Goal: Task Accomplishment & Management: Manage account settings

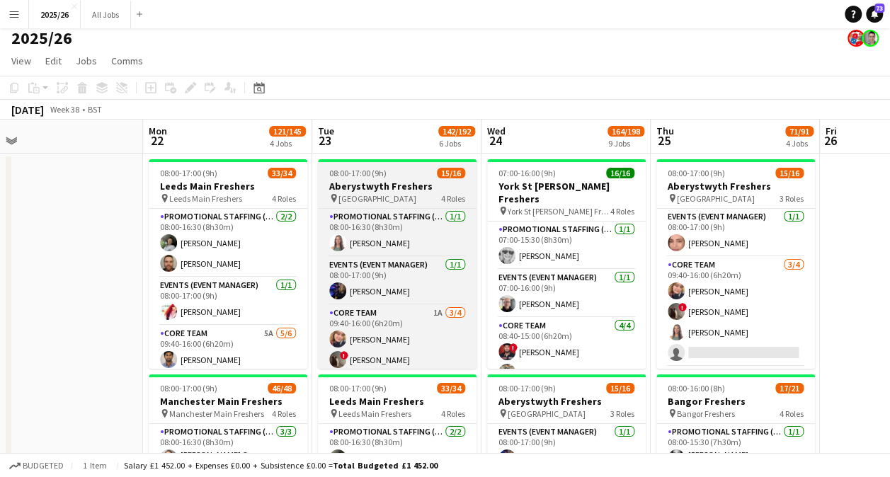
scroll to position [6, 0]
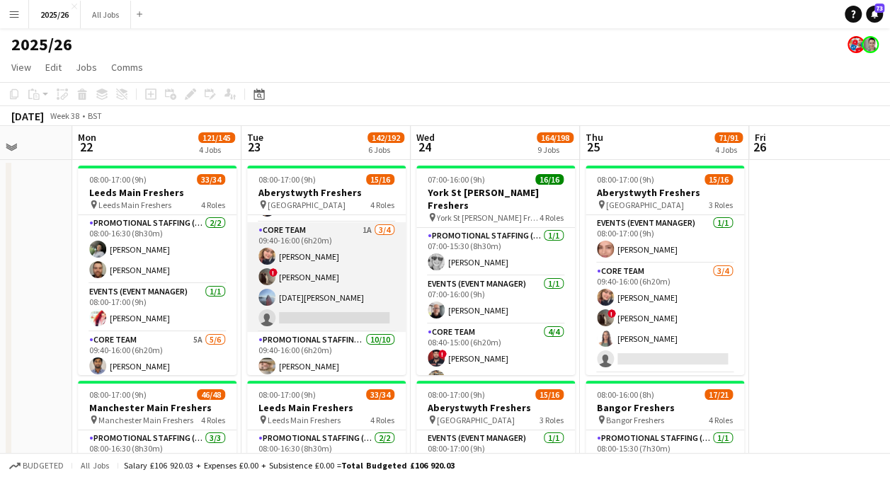
scroll to position [137, 0]
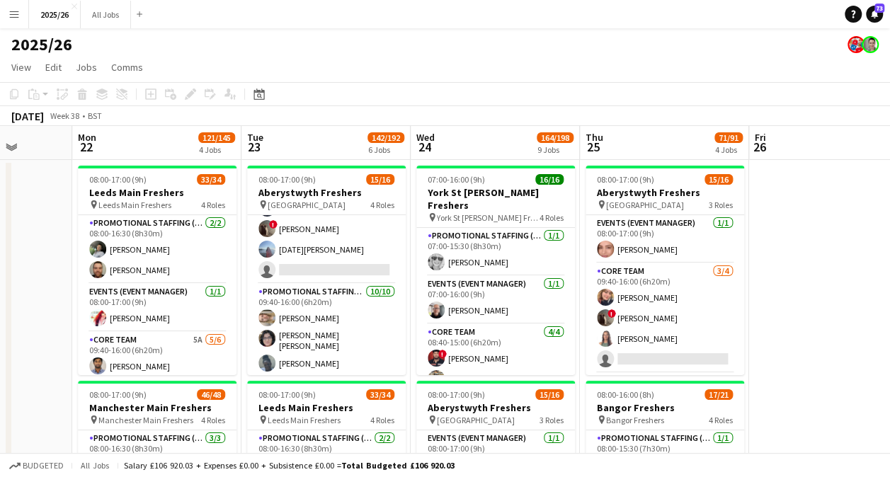
click at [476, 71] on app-page-menu "View Day view expanded Day view collapsed Month view Date picker Jump to [DATE]…" at bounding box center [445, 68] width 890 height 27
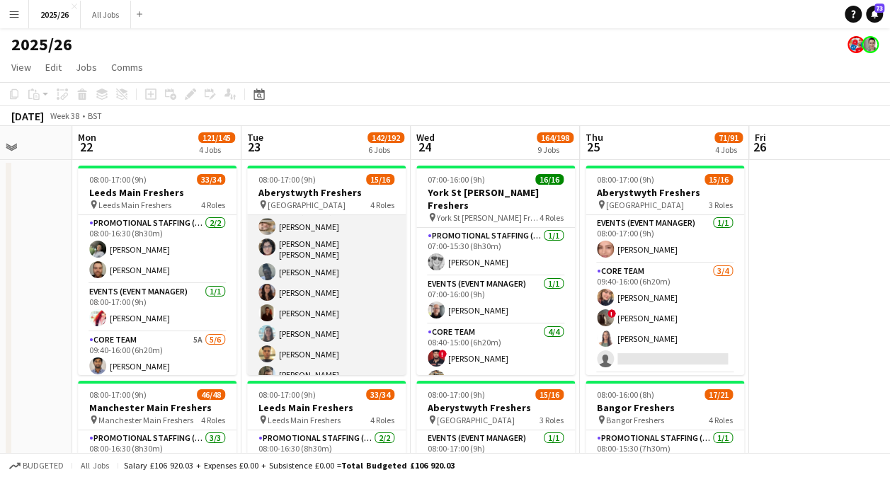
scroll to position [278, 0]
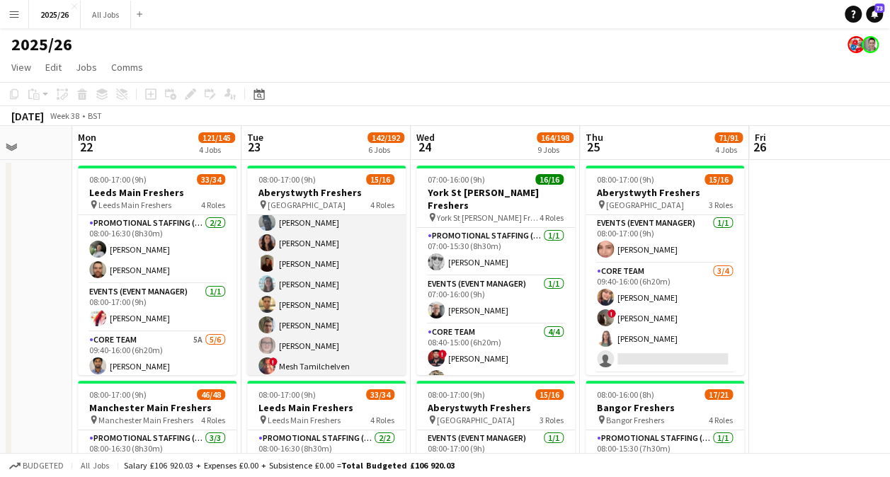
click at [335, 268] on app-card-role "Promotional Staffing (Brand Ambassadors) [DATE] 09:40-16:00 (6h20m) [PERSON_NAM…" at bounding box center [326, 261] width 159 height 237
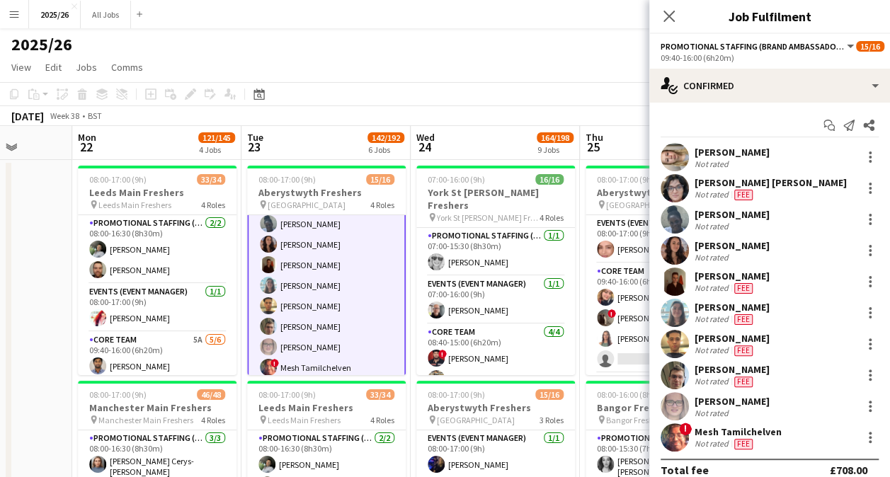
scroll to position [280, 0]
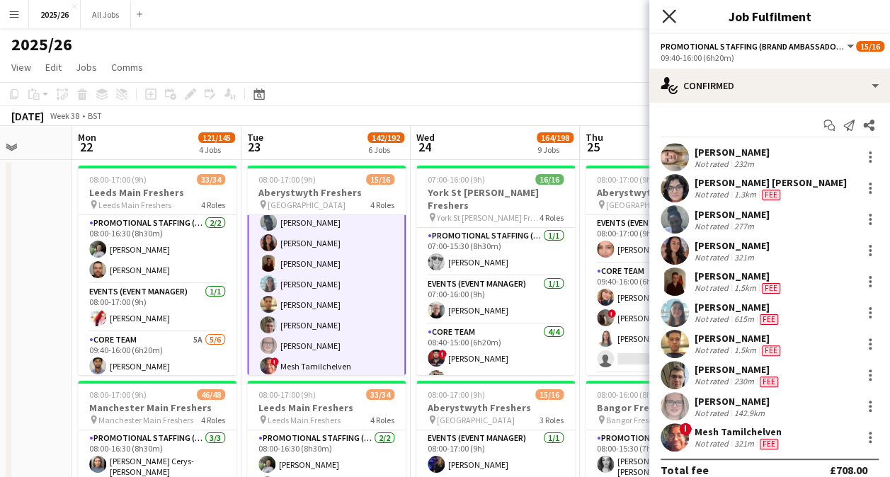
click at [674, 10] on icon "Close pop-in" at bounding box center [668, 15] width 13 height 13
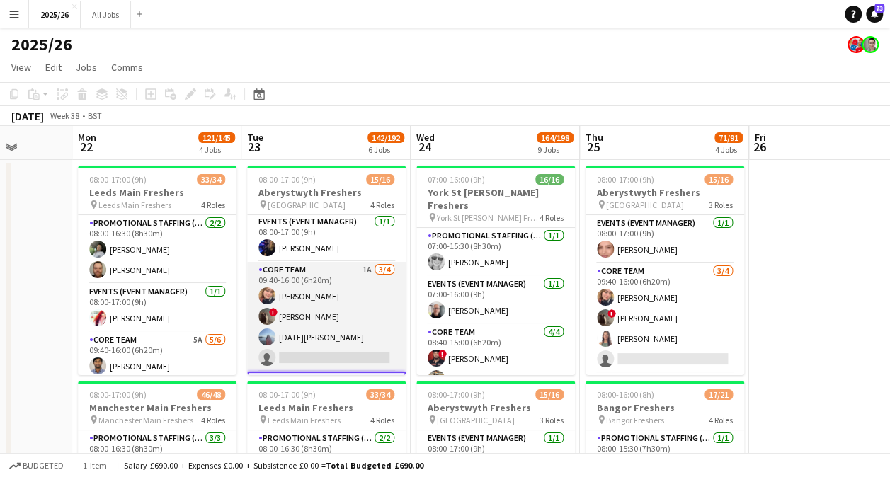
scroll to position [49, 0]
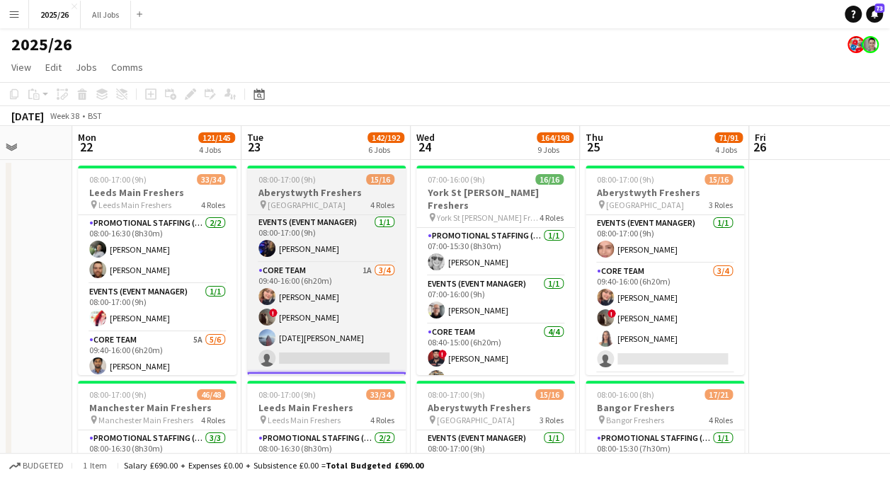
click at [316, 180] on div "08:00-17:00 (9h) 15/16" at bounding box center [326, 179] width 159 height 11
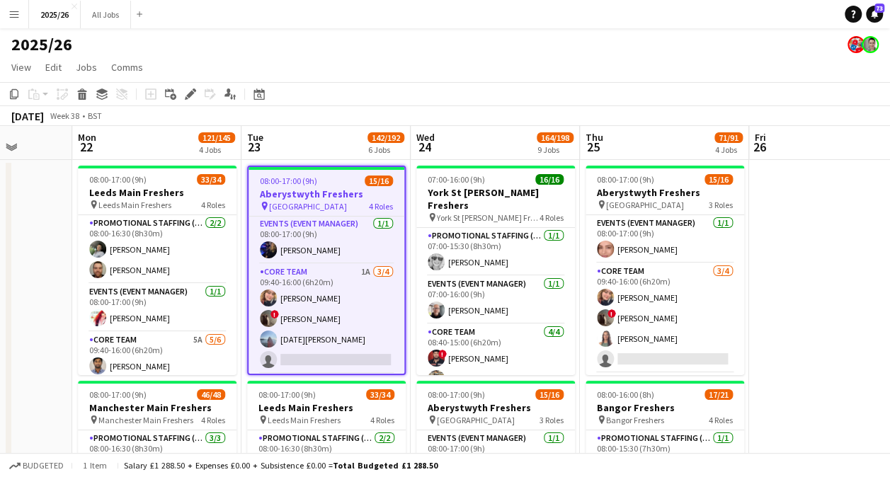
click at [193, 86] on div "Edit" at bounding box center [190, 94] width 17 height 17
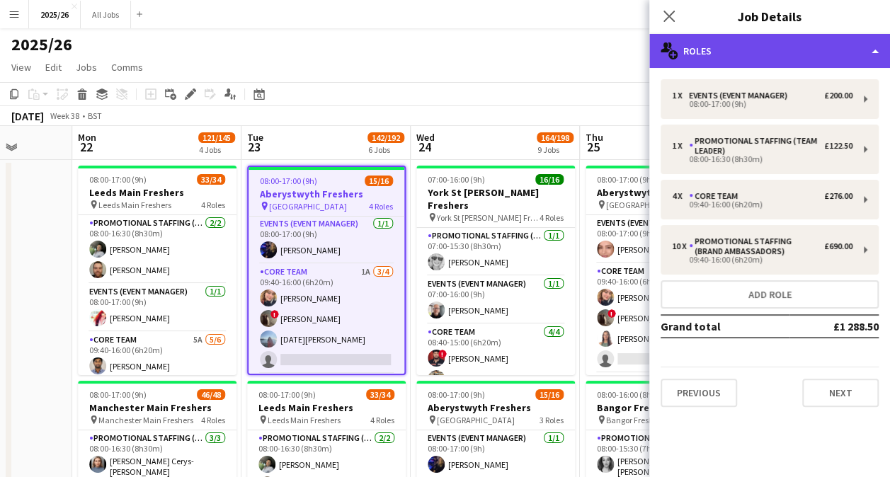
click at [741, 59] on div "multiple-users-add Roles" at bounding box center [769, 51] width 241 height 34
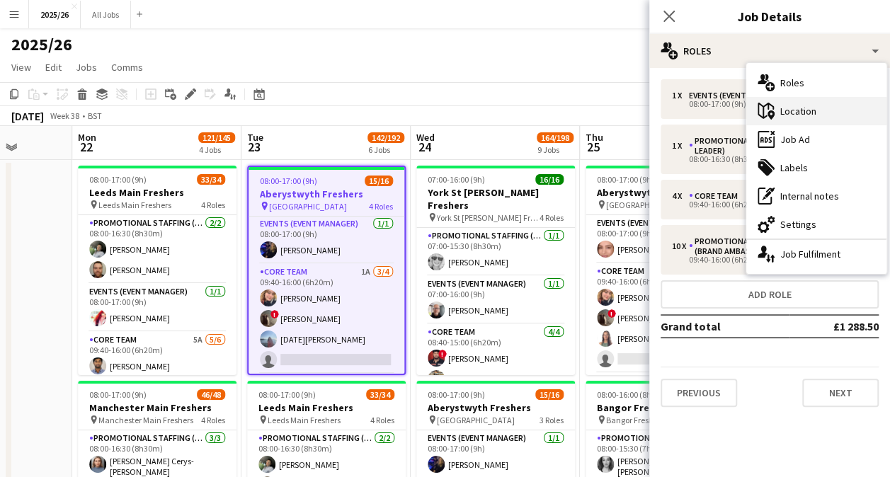
click at [801, 103] on div "maps-pin-1 Location" at bounding box center [816, 111] width 140 height 28
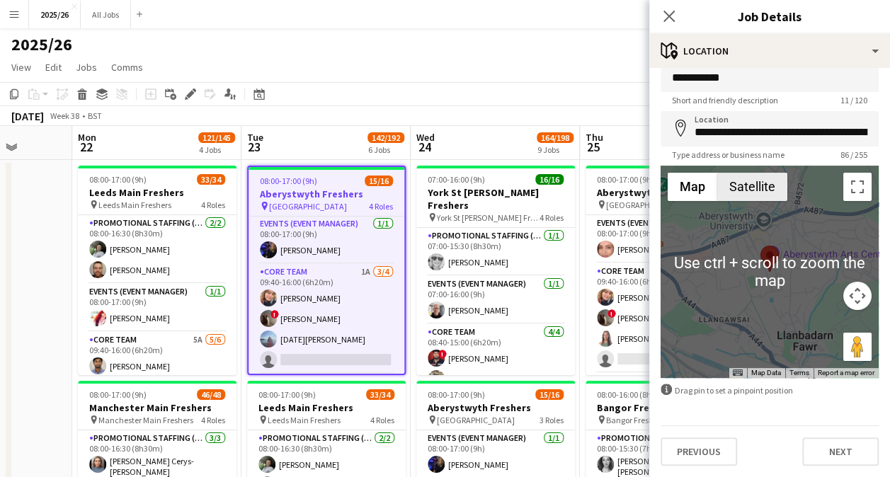
scroll to position [23, 0]
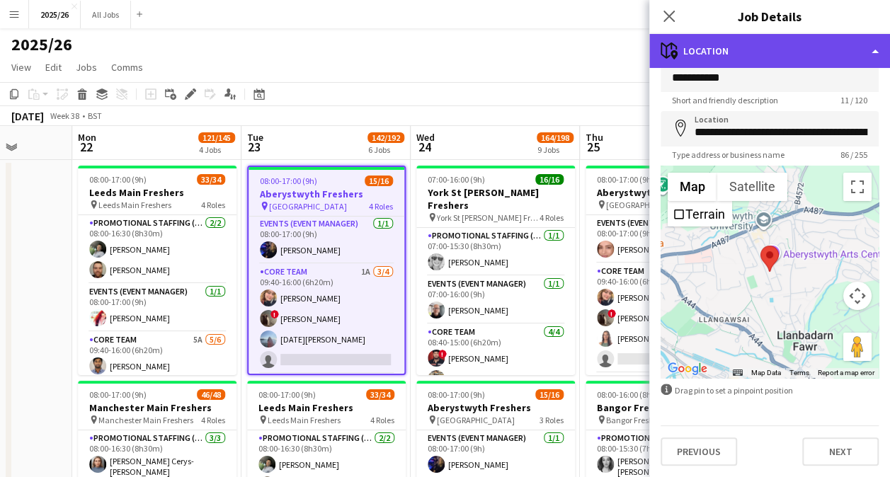
click at [709, 57] on div "maps-pin-1 Location" at bounding box center [769, 51] width 241 height 34
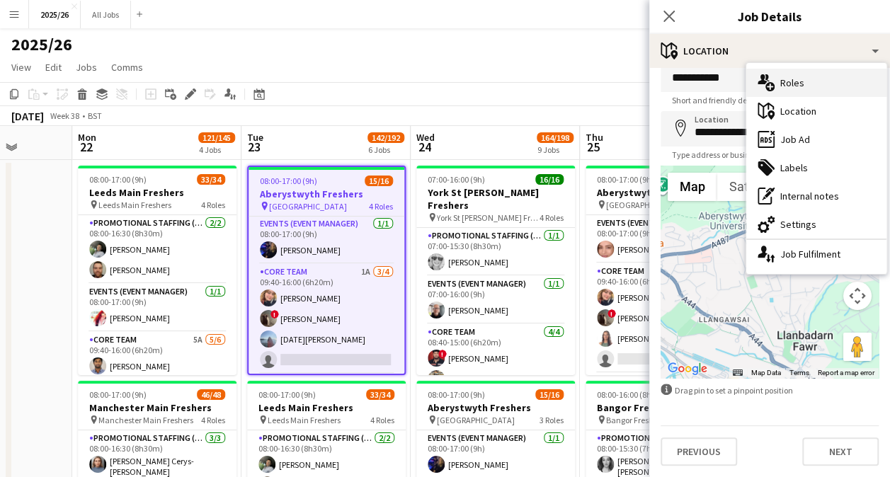
click at [800, 78] on div "multiple-users-add Roles" at bounding box center [816, 83] width 140 height 28
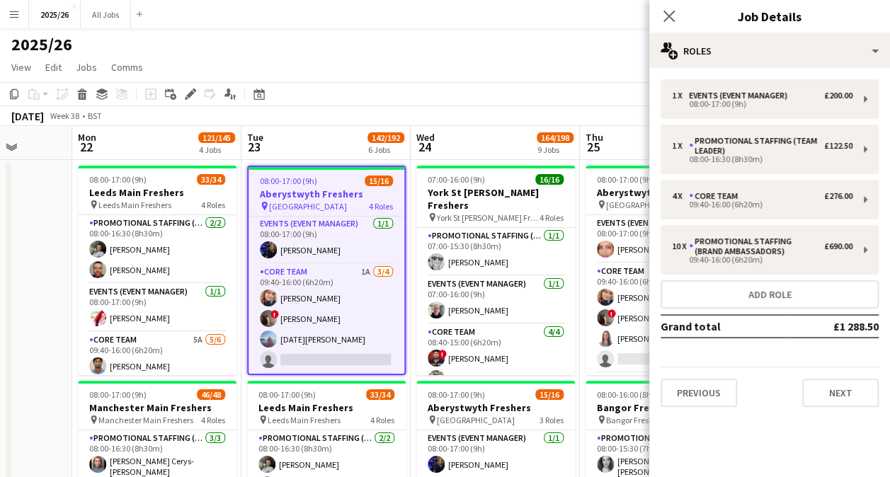
scroll to position [0, 0]
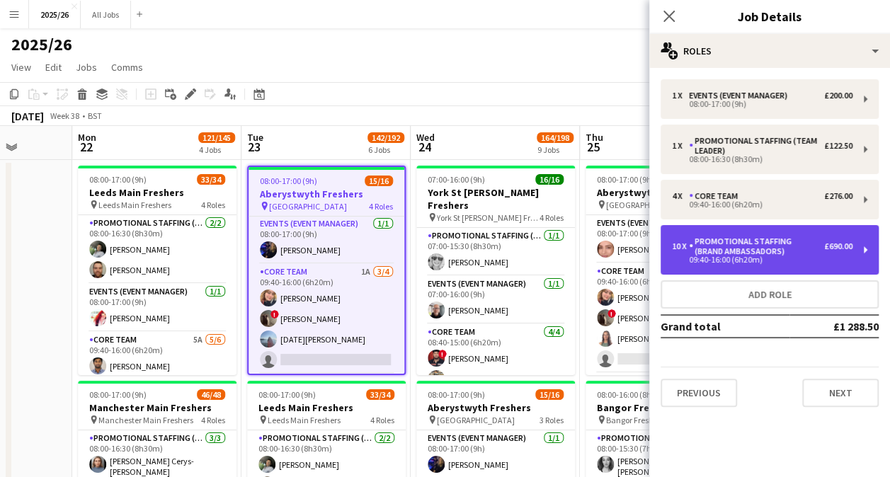
click at [771, 253] on div "Promotional Staffing (Brand Ambassadors)" at bounding box center [756, 246] width 135 height 20
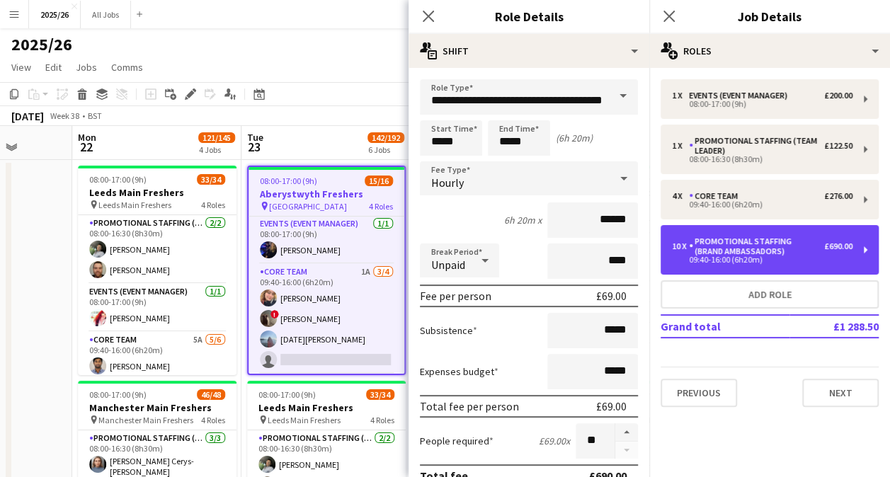
scroll to position [110, 0]
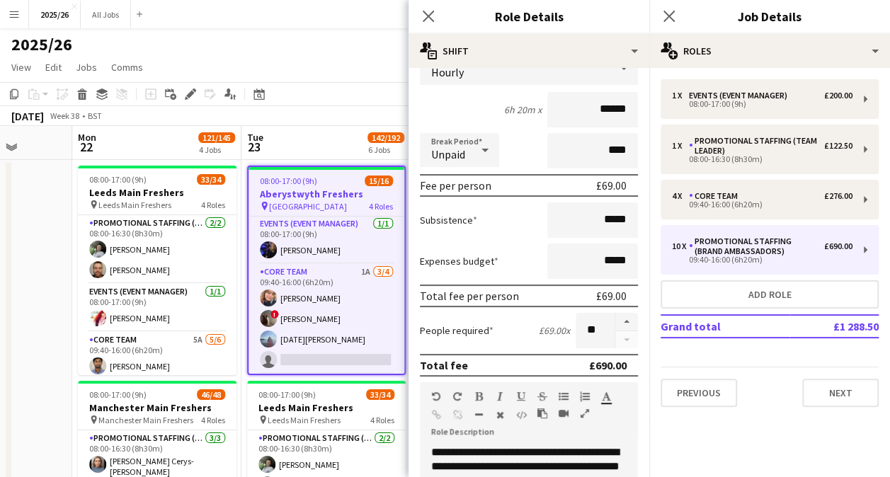
click at [611, 310] on form "**********" at bounding box center [528, 409] width 241 height 880
click at [621, 333] on div at bounding box center [625, 330] width 23 height 35
click at [615, 322] on button "button" at bounding box center [626, 322] width 23 height 18
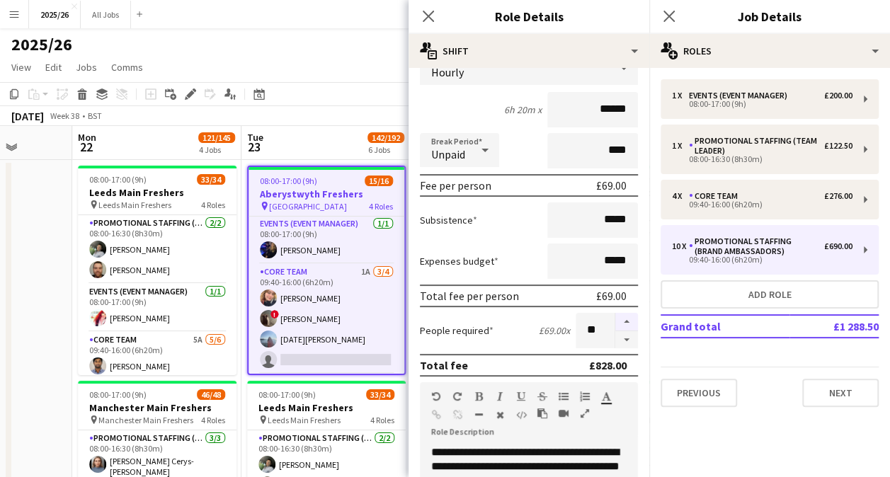
click at [615, 322] on button "button" at bounding box center [626, 322] width 23 height 18
type input "**"
click at [421, 8] on app-icon "Close pop-in" at bounding box center [428, 16] width 21 height 21
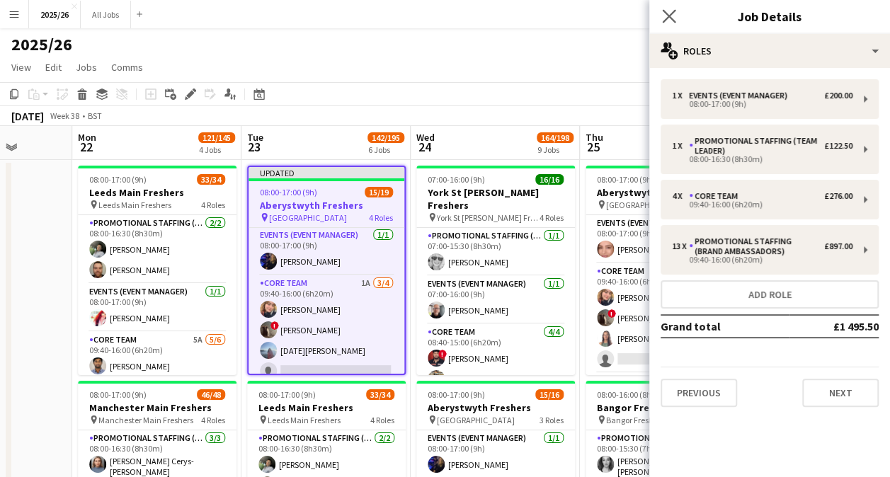
click at [671, 24] on app-icon "Close pop-in" at bounding box center [669, 16] width 21 height 21
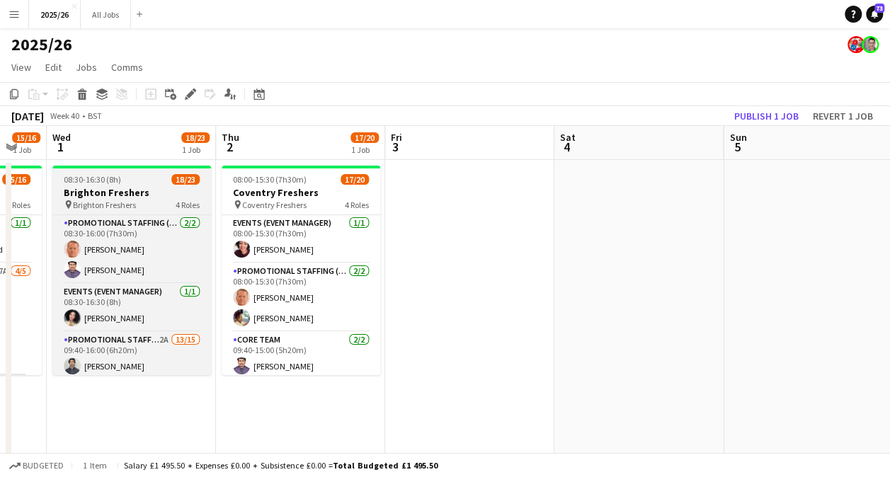
scroll to position [0, 631]
click at [139, 177] on div "08:30-16:30 (8h) 18/23" at bounding box center [131, 179] width 159 height 11
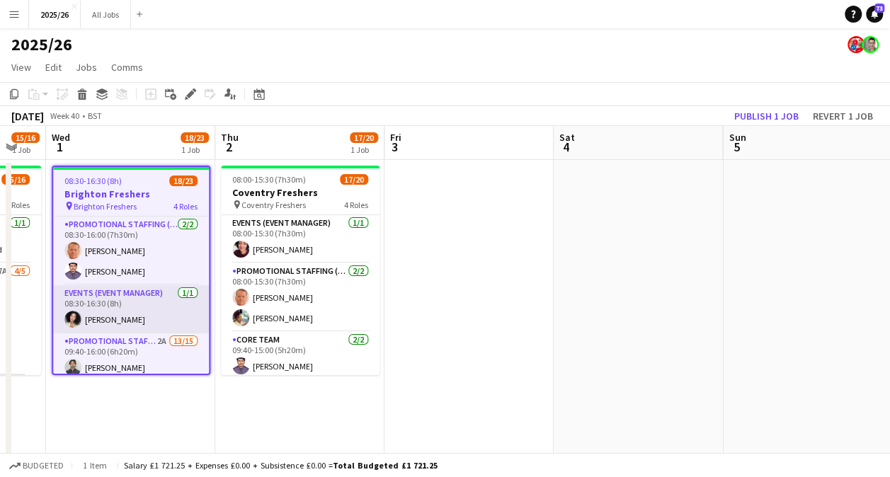
scroll to position [1, 0]
click at [120, 183] on div "08:30-16:30 (8h) 18/23" at bounding box center [131, 181] width 156 height 11
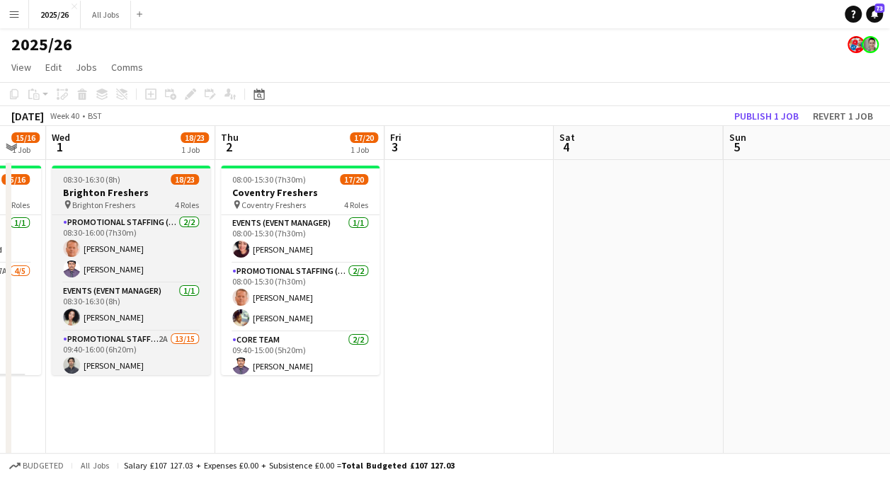
click at [120, 183] on div "08:30-16:30 (8h) 18/23" at bounding box center [131, 179] width 159 height 11
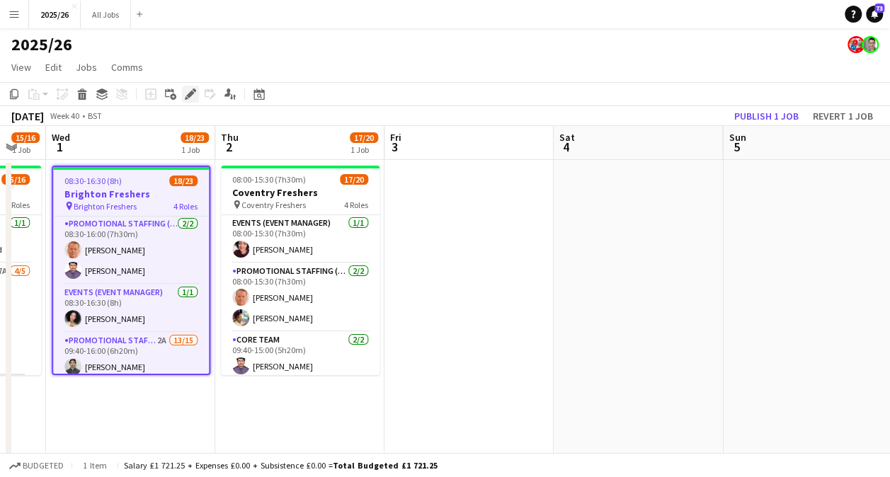
click at [190, 85] on app-toolbar "Copy Paste Paste Ctrl+V Paste with crew Ctrl+Shift+V Paste linked Job [GEOGRAPH…" at bounding box center [445, 94] width 890 height 24
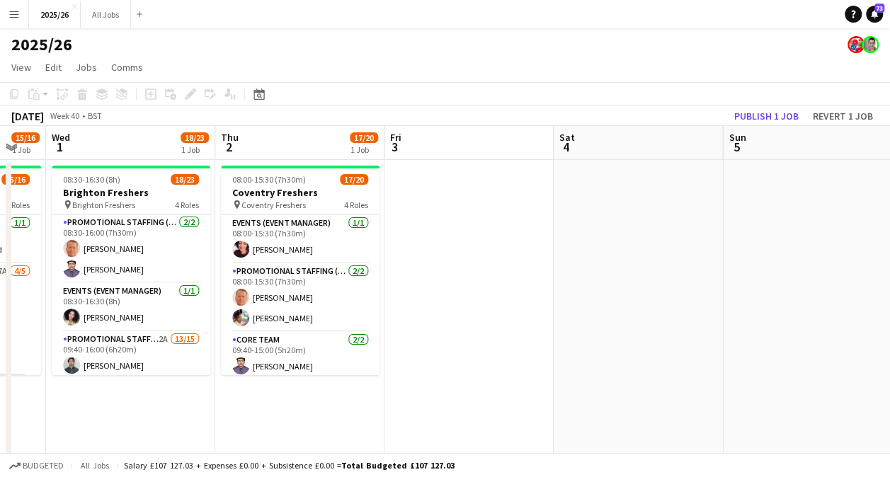
click at [187, 91] on div "Add job Add linked Job Edit Edit linked Job Applicants" at bounding box center [184, 94] width 108 height 17
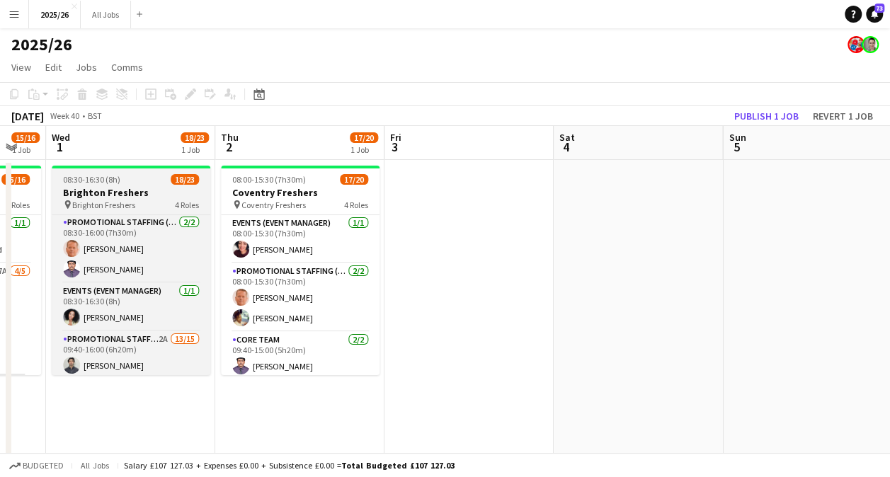
click at [141, 199] on div "pin Brighton Freshers 4 Roles" at bounding box center [131, 204] width 159 height 11
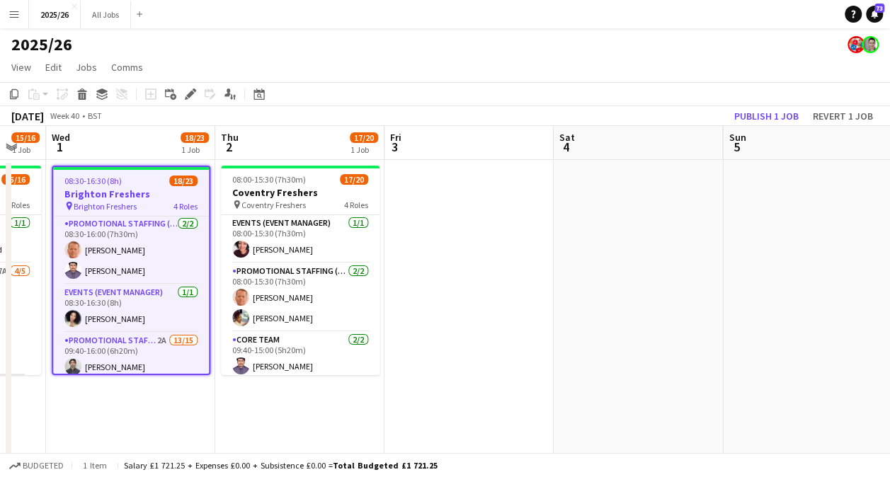
click at [188, 103] on app-toolbar "Copy Paste Paste Ctrl+V Paste with crew Ctrl+Shift+V Paste linked Job [GEOGRAPH…" at bounding box center [445, 94] width 890 height 24
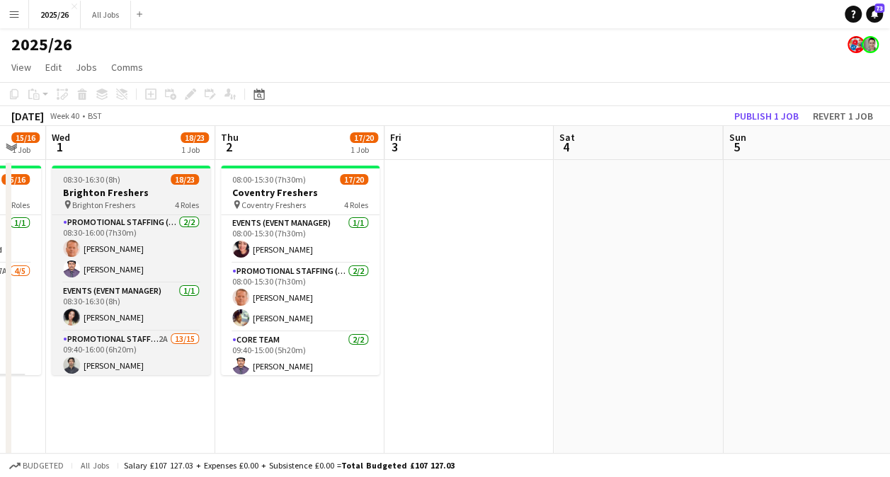
click at [147, 178] on div "08:30-16:30 (8h) 18/23" at bounding box center [131, 179] width 159 height 11
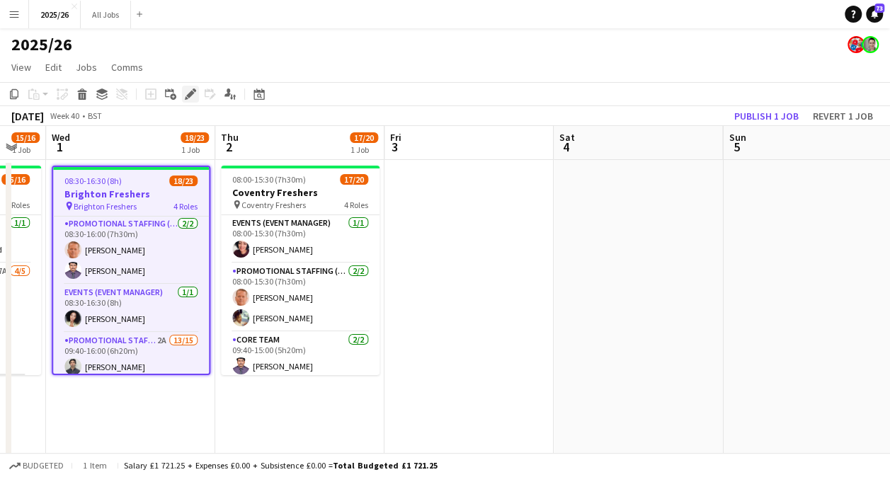
click at [193, 92] on icon at bounding box center [190, 95] width 8 height 8
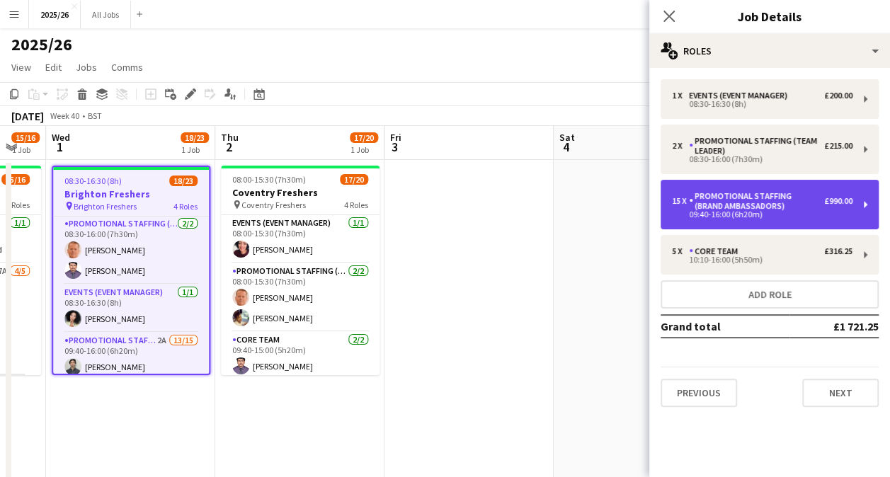
click at [770, 202] on div "Promotional Staffing (Brand Ambassadors)" at bounding box center [756, 201] width 135 height 20
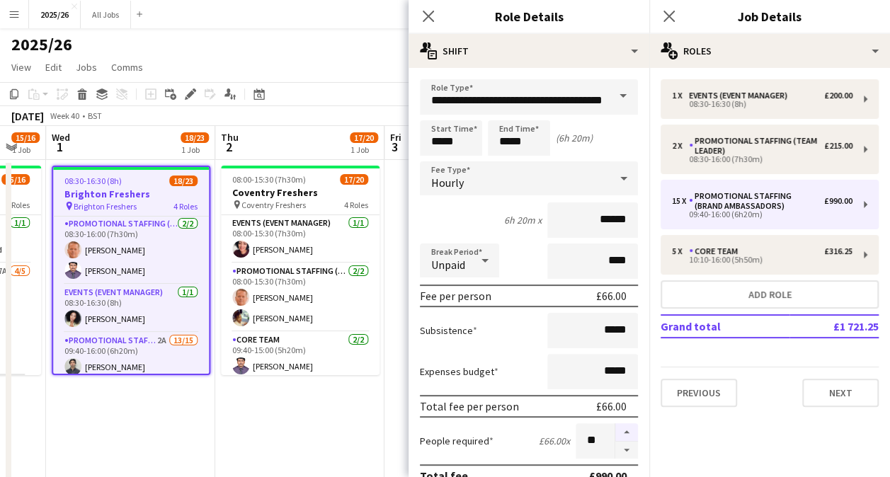
click at [620, 435] on button "button" at bounding box center [626, 432] width 23 height 18
click at [618, 429] on button "button" at bounding box center [626, 432] width 23 height 18
type input "**"
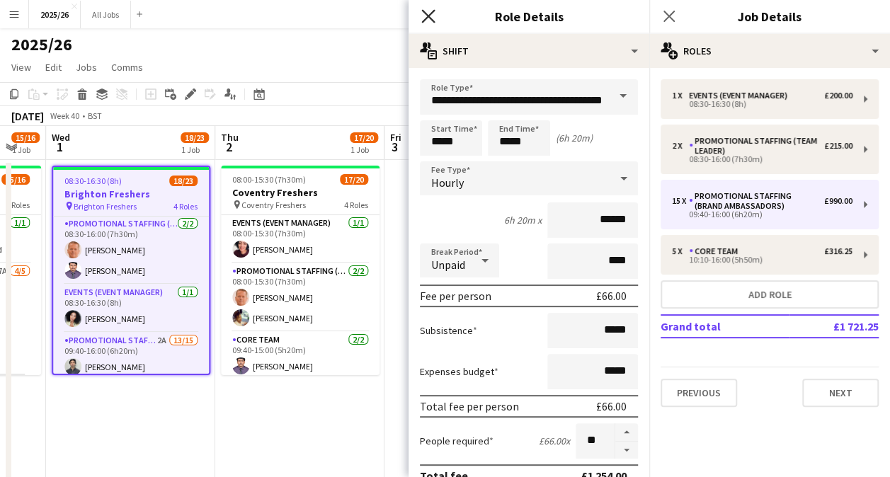
click at [430, 16] on icon "Close pop-in" at bounding box center [427, 15] width 13 height 13
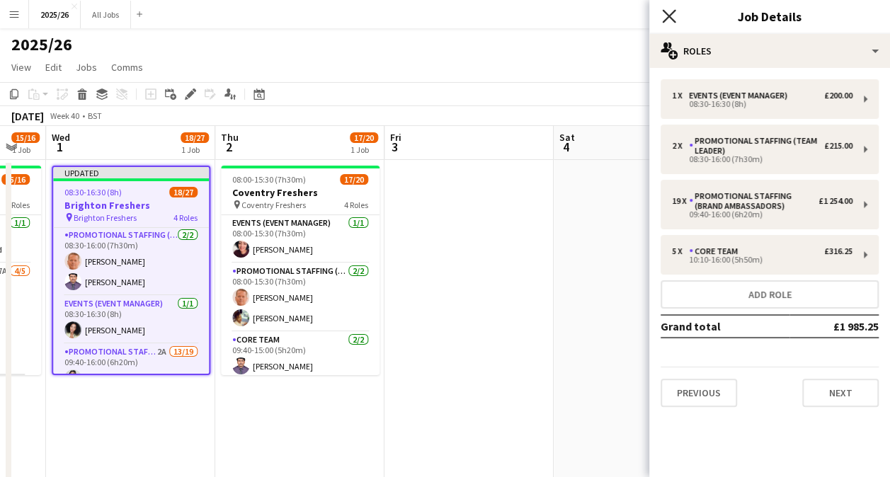
click at [667, 10] on icon "Close pop-in" at bounding box center [668, 15] width 13 height 13
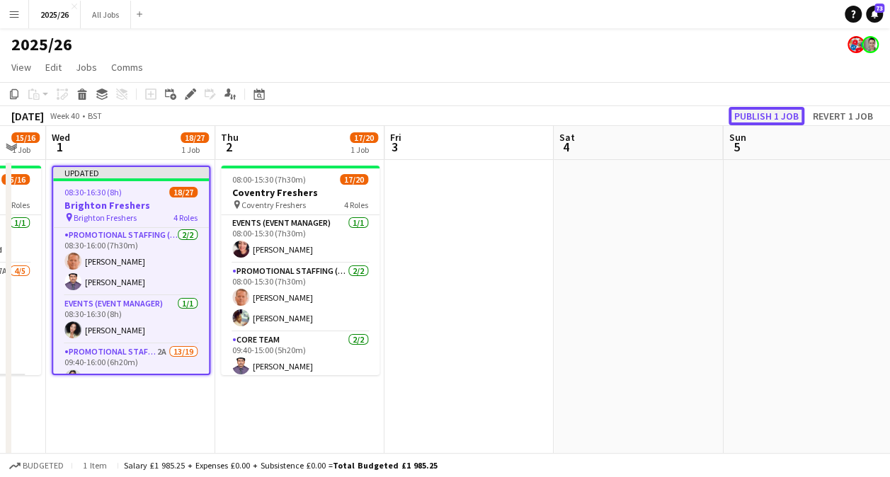
click at [786, 110] on button "Publish 1 job" at bounding box center [766, 116] width 76 height 18
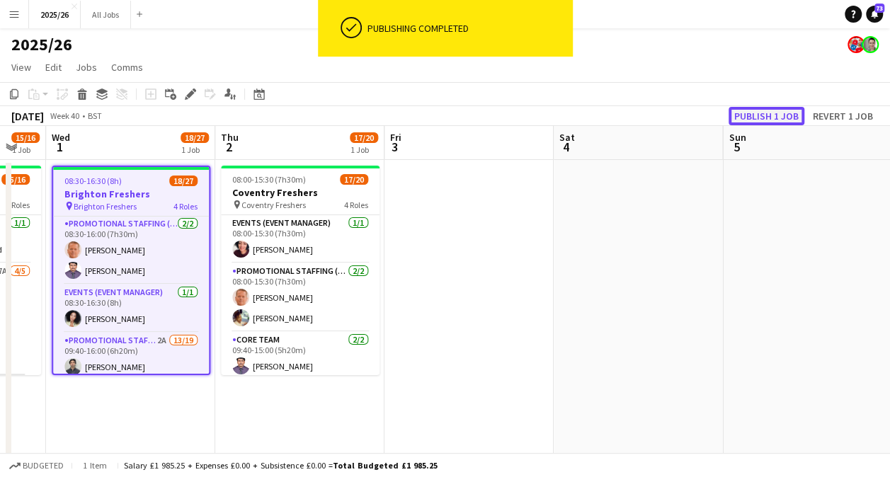
click at [786, 112] on button "Publish 1 job" at bounding box center [766, 116] width 76 height 18
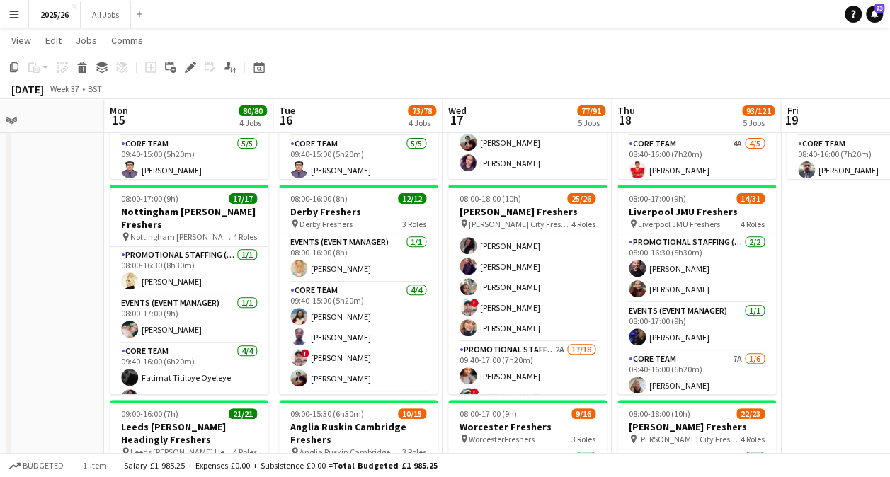
scroll to position [141, 0]
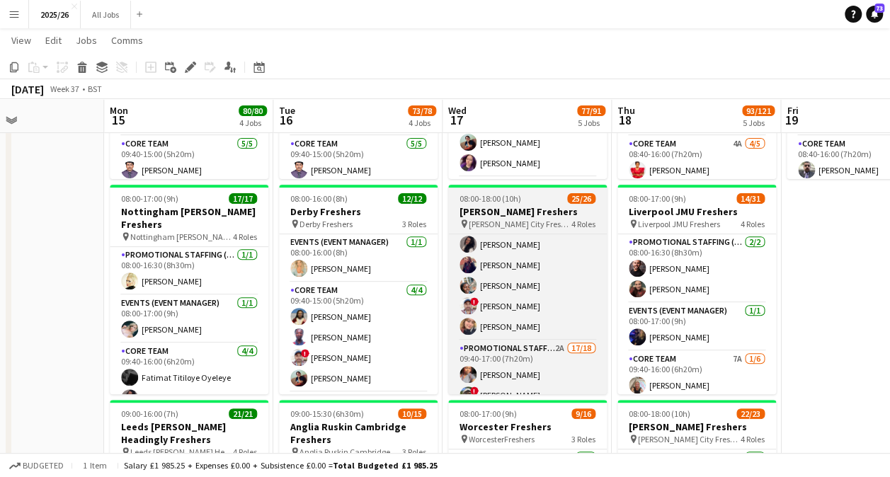
click at [536, 208] on h3 "[PERSON_NAME] Freshers" at bounding box center [527, 211] width 159 height 13
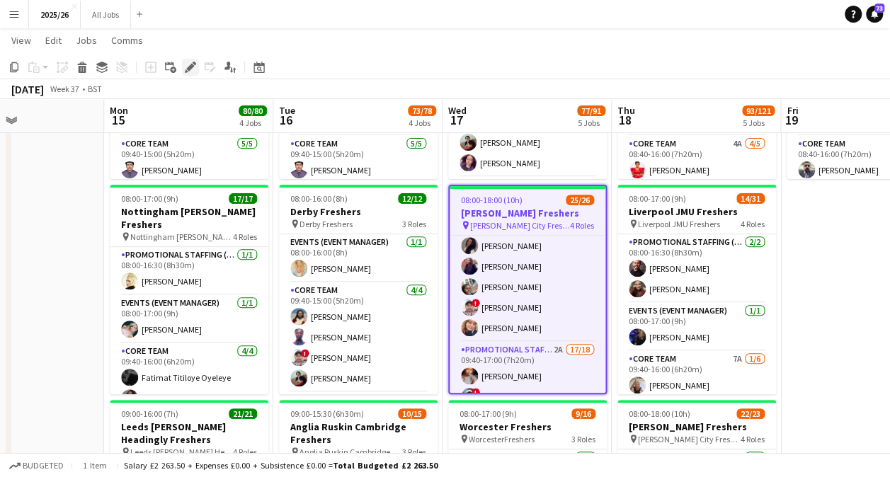
click at [190, 67] on icon at bounding box center [190, 68] width 8 height 8
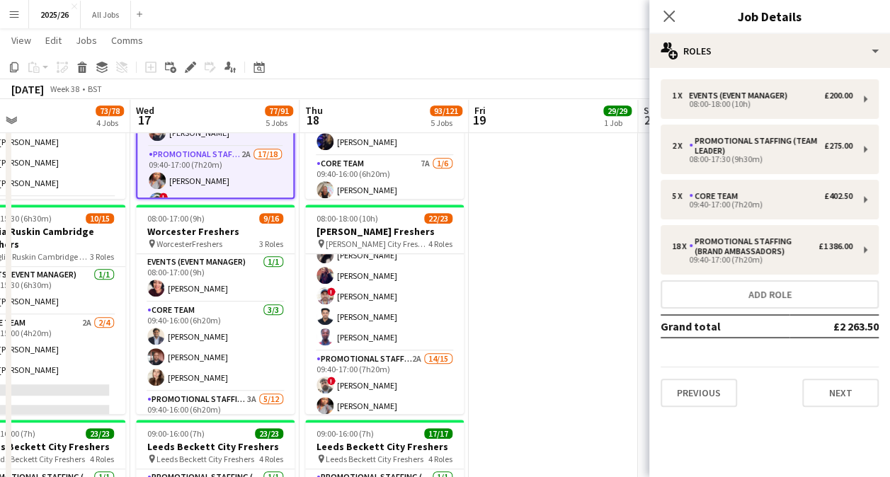
scroll to position [153, 0]
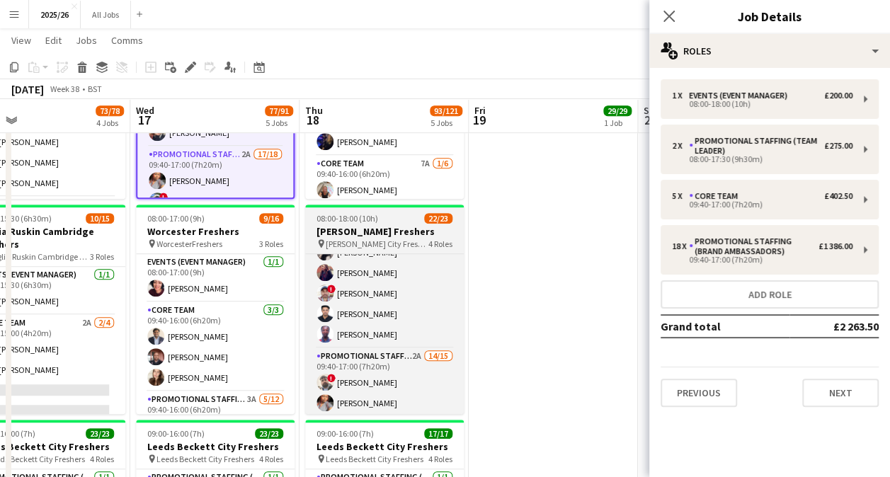
click at [403, 233] on h3 "[PERSON_NAME] Freshers" at bounding box center [384, 231] width 159 height 13
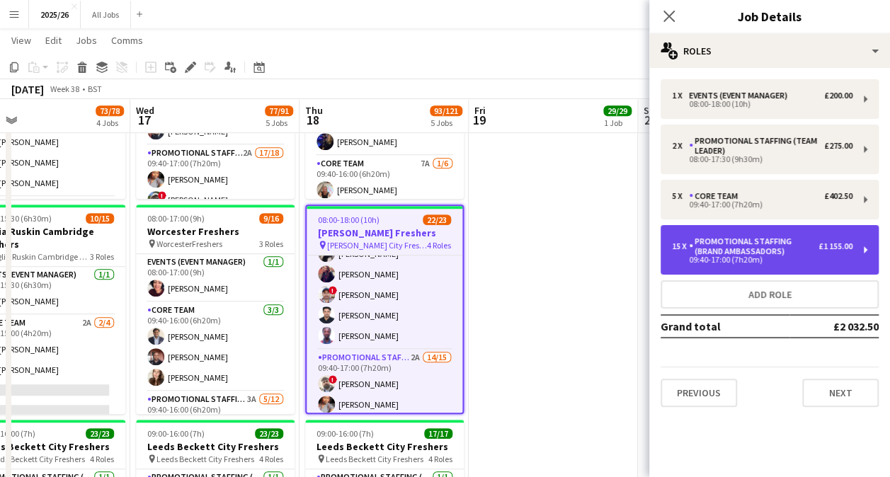
click at [815, 242] on div "Promotional Staffing (Brand Ambassadors)" at bounding box center [754, 246] width 130 height 20
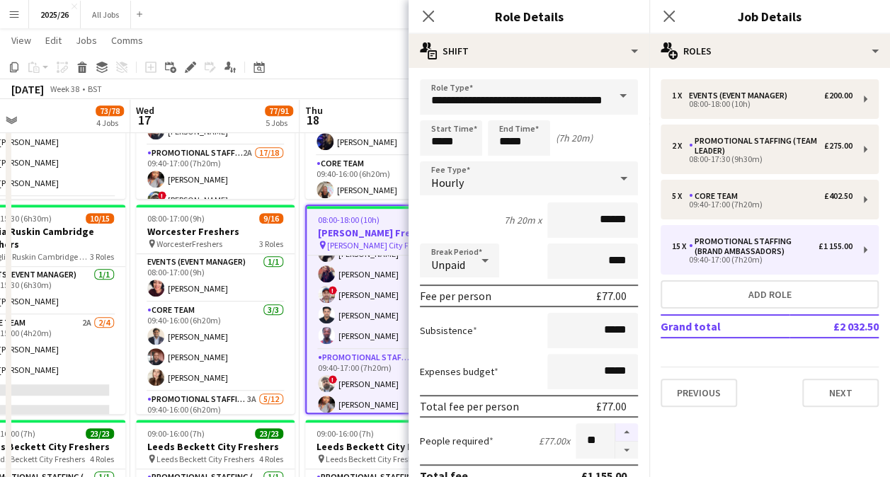
click at [615, 432] on button "button" at bounding box center [626, 432] width 23 height 18
type input "**"
click at [426, 8] on app-icon "Close pop-in" at bounding box center [428, 16] width 21 height 21
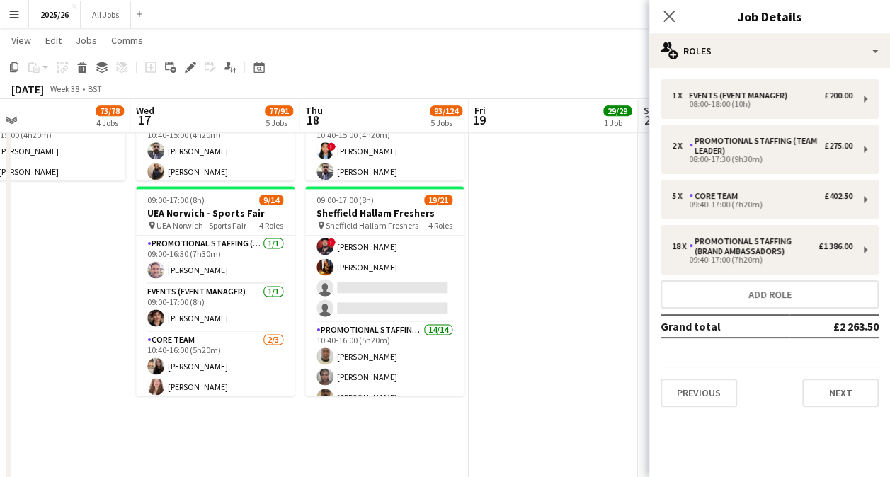
scroll to position [268, 0]
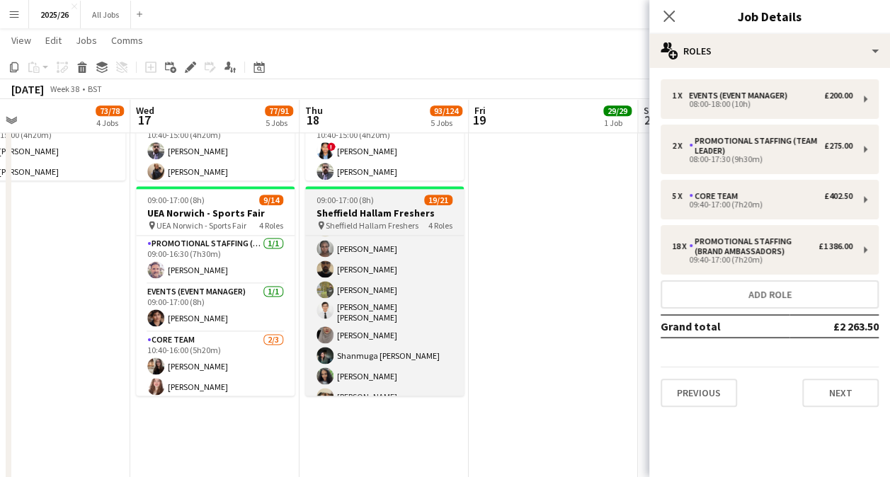
click at [364, 218] on h3 "Sheffield Hallam Freshers" at bounding box center [384, 213] width 159 height 13
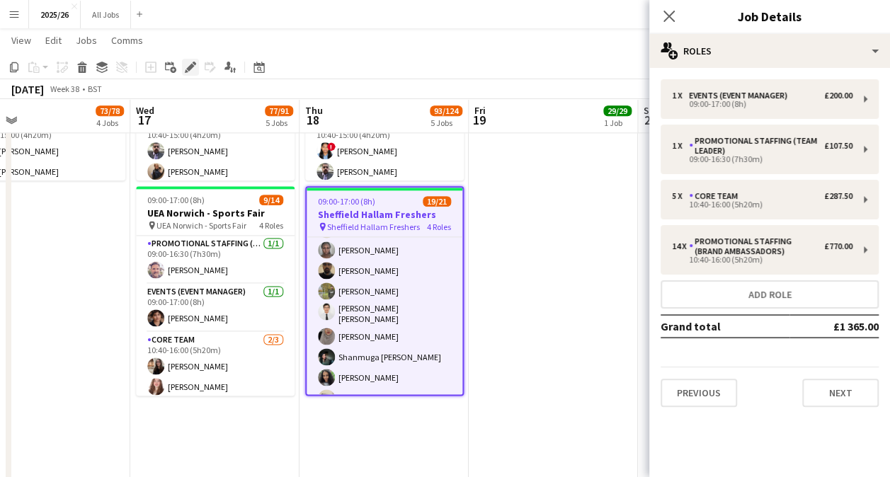
click at [190, 65] on icon at bounding box center [190, 68] width 8 height 8
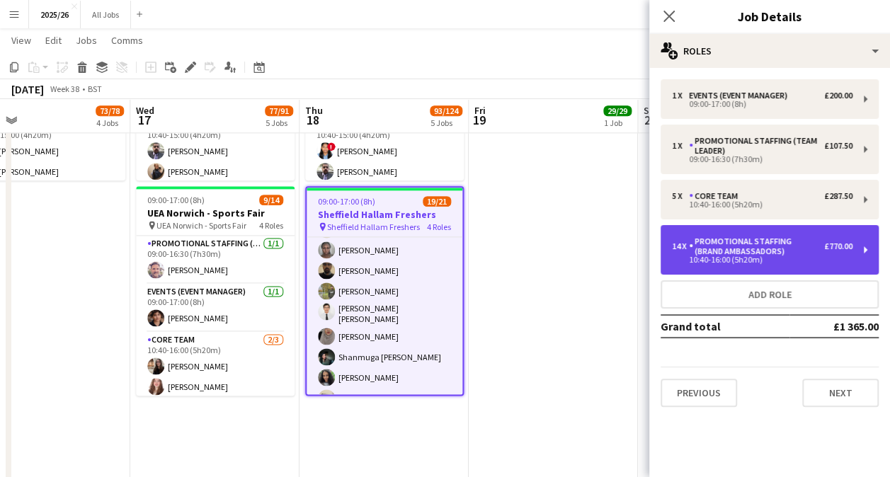
click at [765, 248] on div "Promotional Staffing (Brand Ambassadors)" at bounding box center [756, 246] width 135 height 20
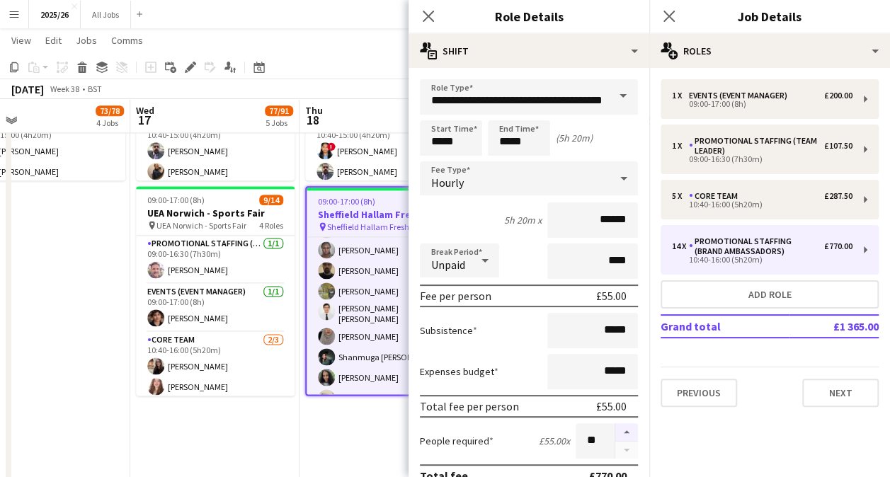
click at [621, 428] on button "button" at bounding box center [626, 432] width 23 height 18
type input "**"
click at [431, 6] on div "Close pop-in" at bounding box center [428, 16] width 40 height 33
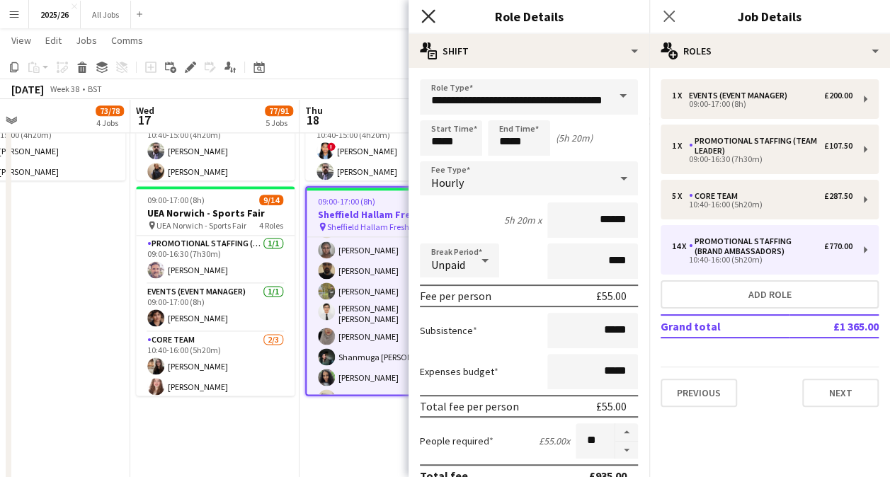
click at [432, 19] on icon "Close pop-in" at bounding box center [427, 15] width 13 height 13
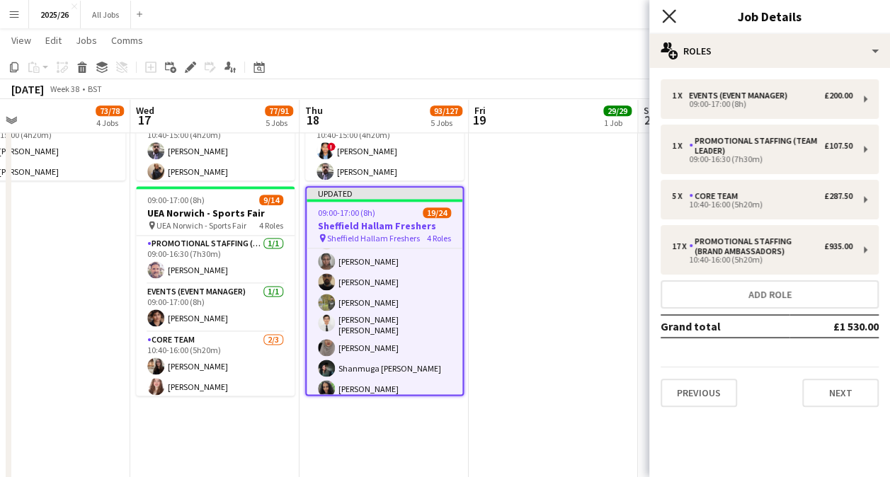
click at [663, 16] on icon "Close pop-in" at bounding box center [668, 15] width 13 height 13
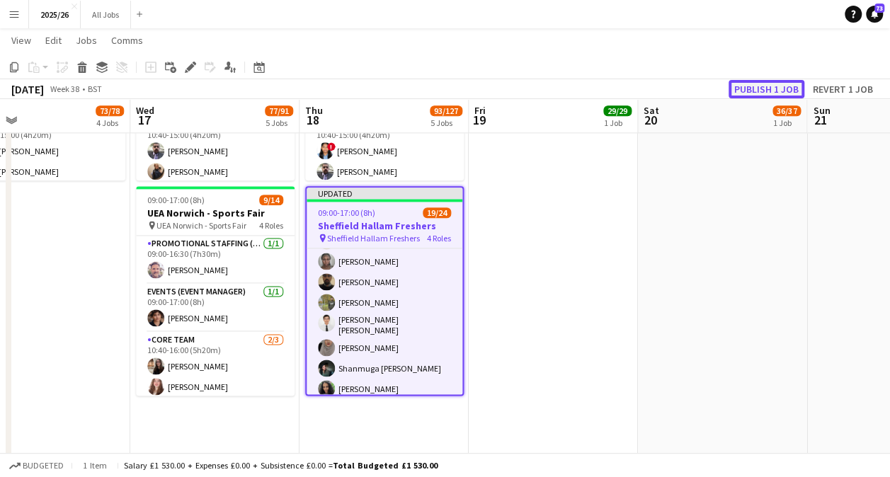
click at [771, 90] on button "Publish 1 job" at bounding box center [766, 89] width 76 height 18
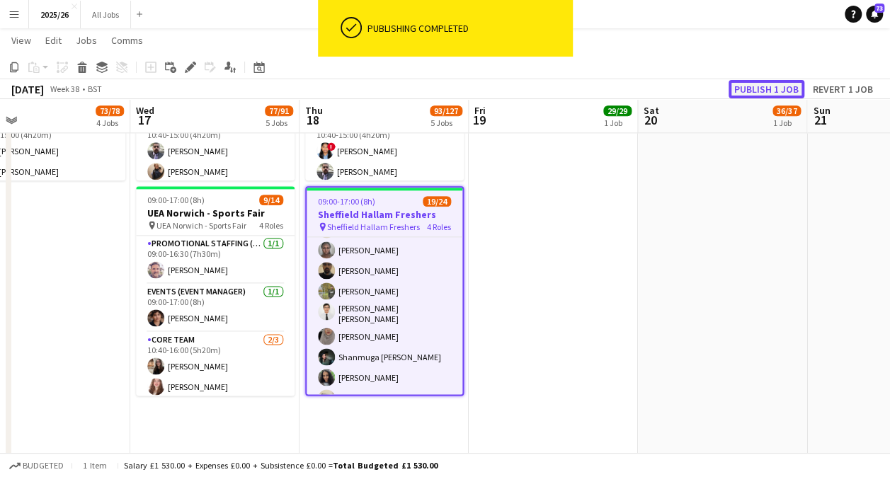
click at [759, 91] on button "Publish 1 job" at bounding box center [766, 89] width 76 height 18
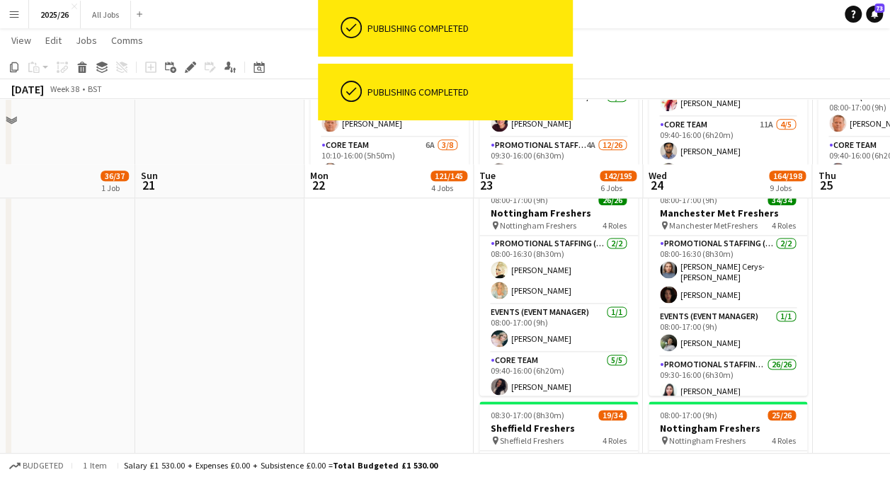
scroll to position [914, 0]
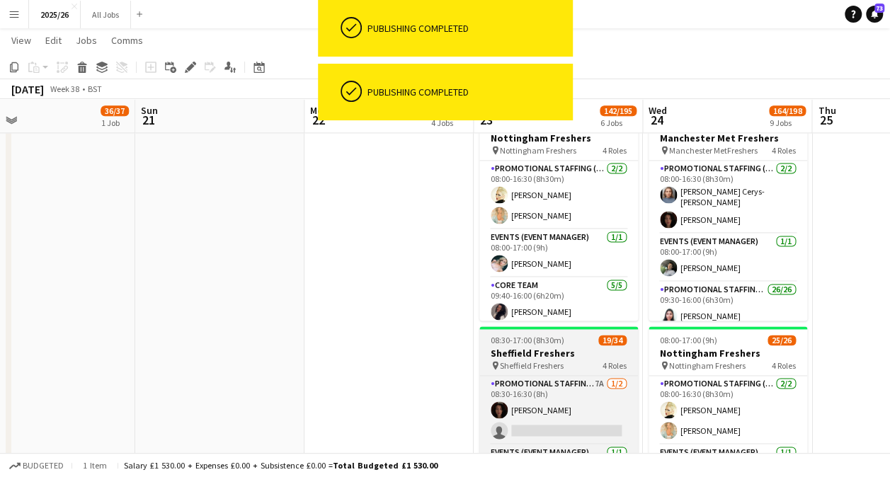
click at [575, 339] on div "08:30-17:00 (8h30m) 19/34" at bounding box center [558, 340] width 159 height 11
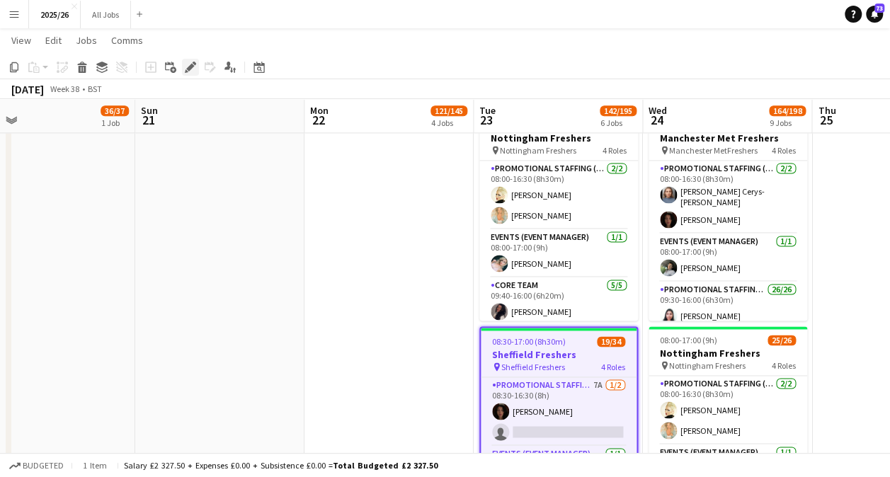
click at [190, 67] on icon at bounding box center [190, 68] width 8 height 8
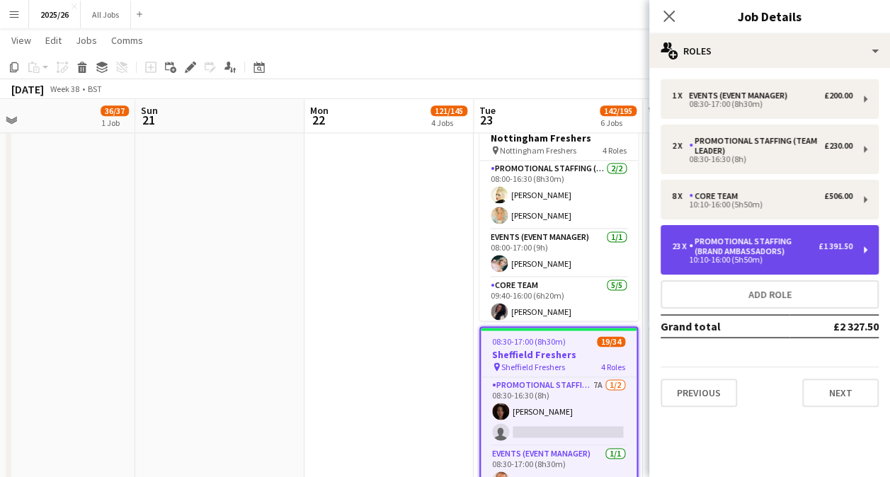
click at [813, 248] on div "Promotional Staffing (Brand Ambassadors)" at bounding box center [754, 246] width 130 height 20
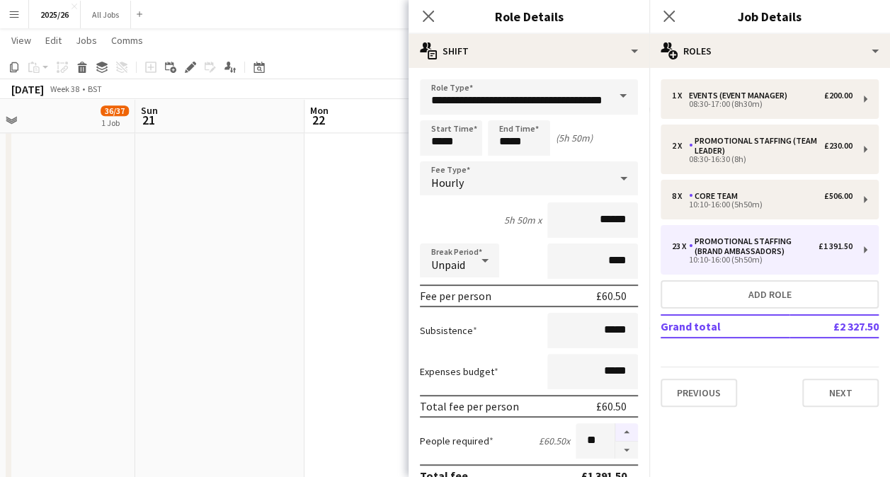
click at [615, 427] on button "button" at bounding box center [626, 432] width 23 height 18
type input "**"
click at [429, 8] on app-icon "Close pop-in" at bounding box center [428, 16] width 21 height 21
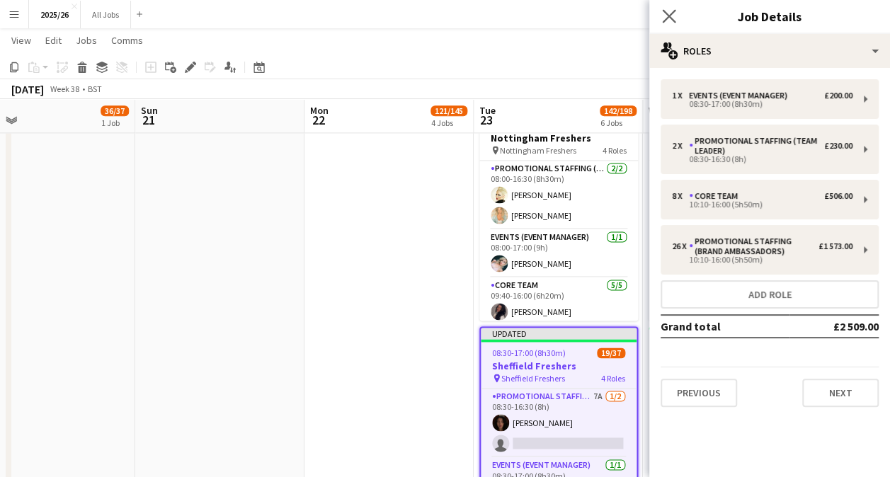
click at [676, 10] on app-icon "Close pop-in" at bounding box center [669, 16] width 21 height 21
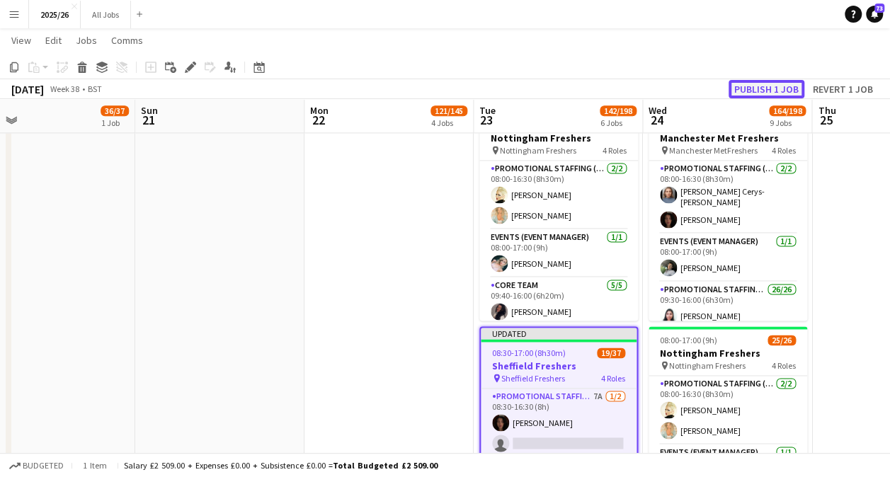
click at [758, 84] on button "Publish 1 job" at bounding box center [766, 89] width 76 height 18
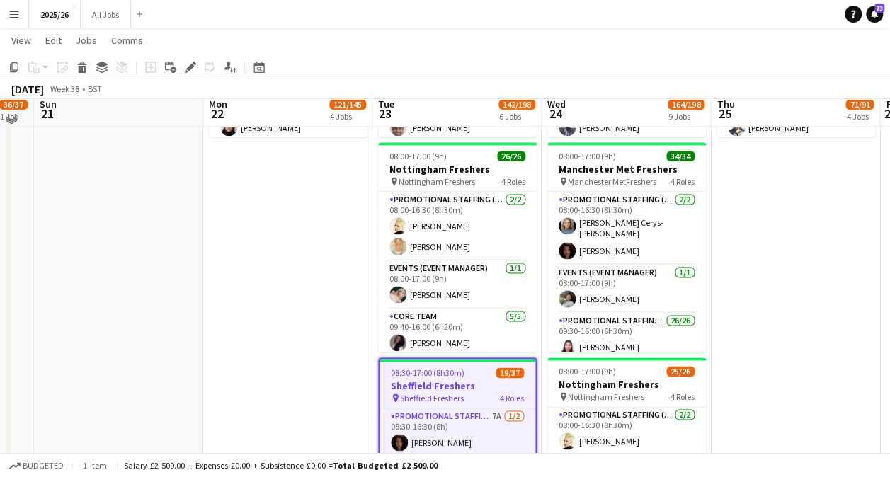
scroll to position [894, 0]
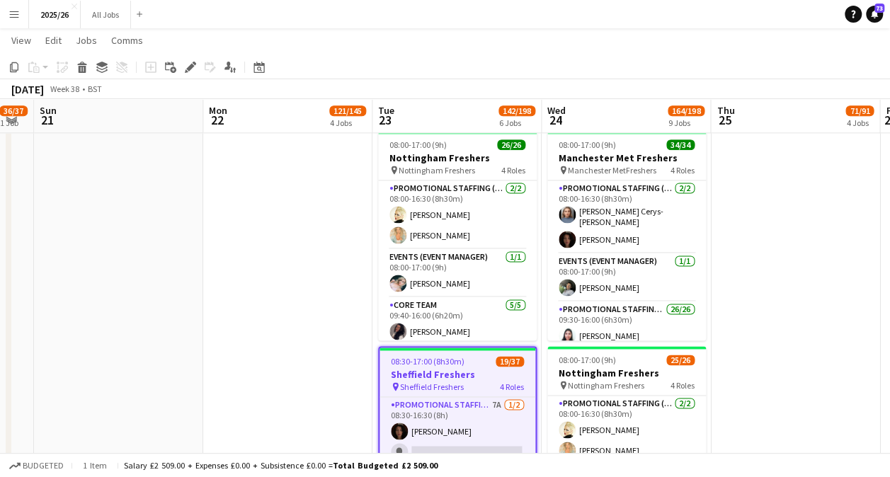
click at [756, 320] on app-date-cell "08:00-17:00 (9h) 15/16 Aberystwyth Freshers pin Aberystwyth 3 Roles Events (Eve…" at bounding box center [795, 226] width 169 height 1923
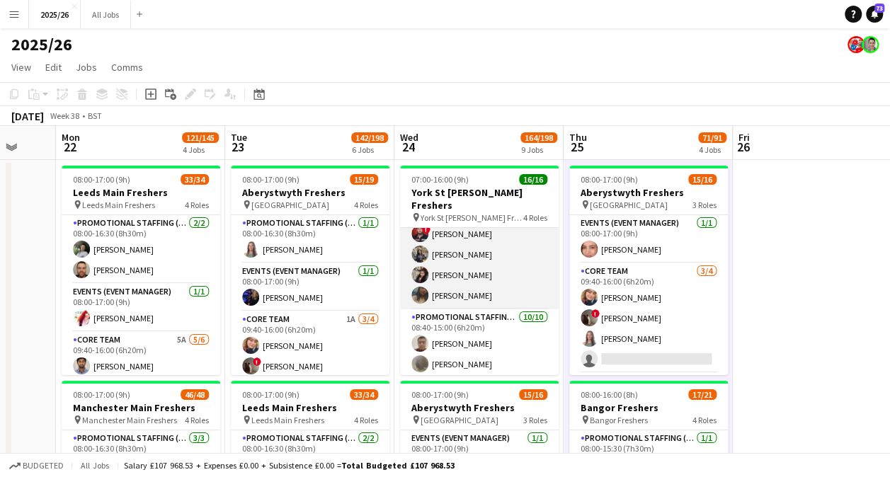
scroll to position [0, 0]
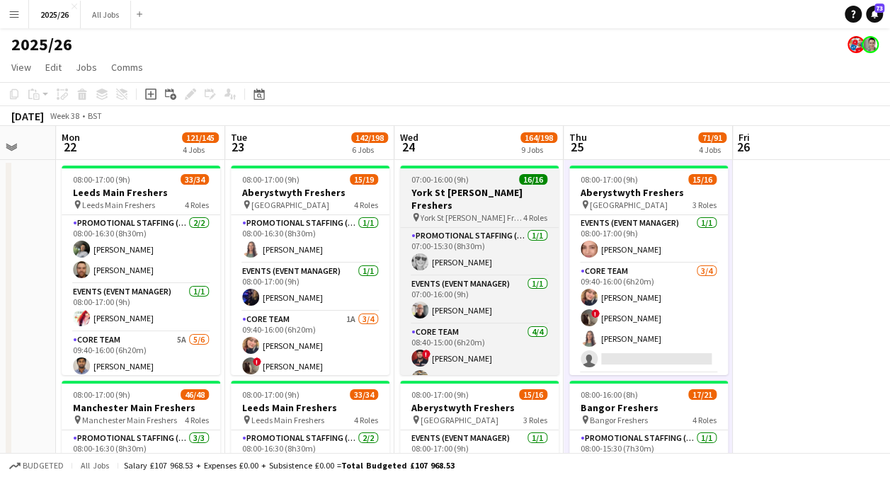
click at [490, 198] on h3 "York St [PERSON_NAME] Freshers" at bounding box center [479, 198] width 159 height 25
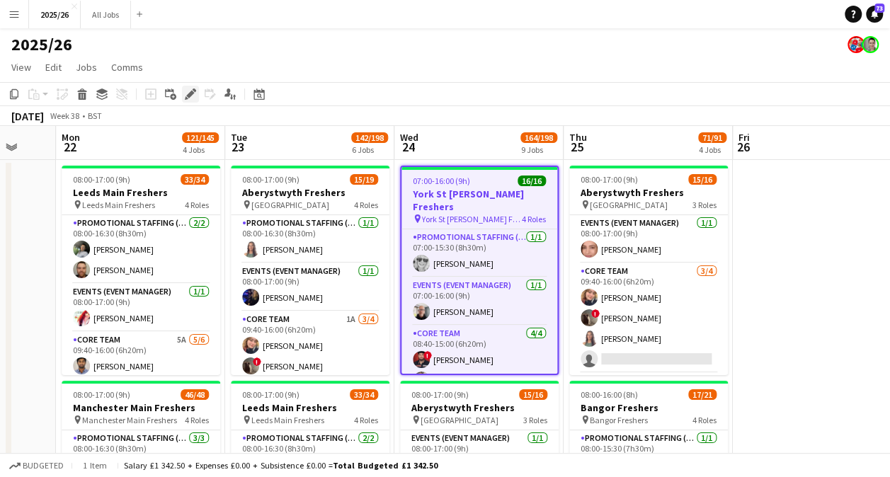
click at [189, 97] on icon at bounding box center [190, 95] width 8 height 8
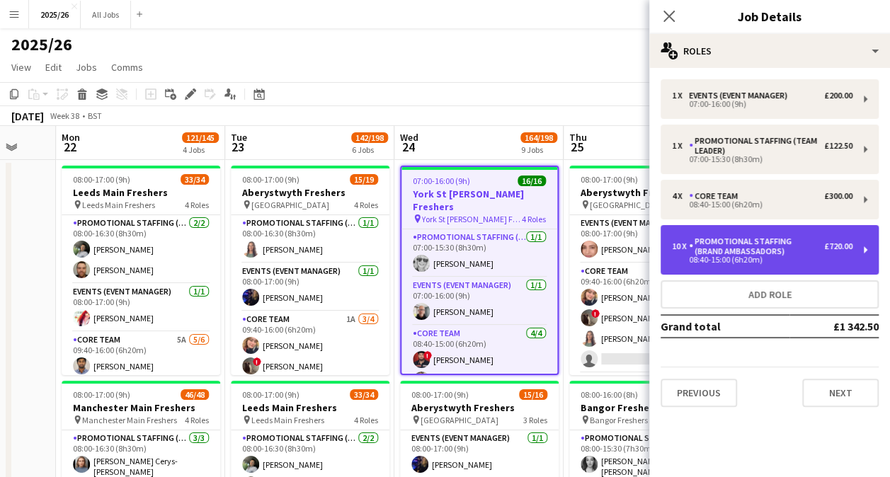
click at [800, 256] on div "08:40-15:00 (6h20m)" at bounding box center [762, 259] width 180 height 7
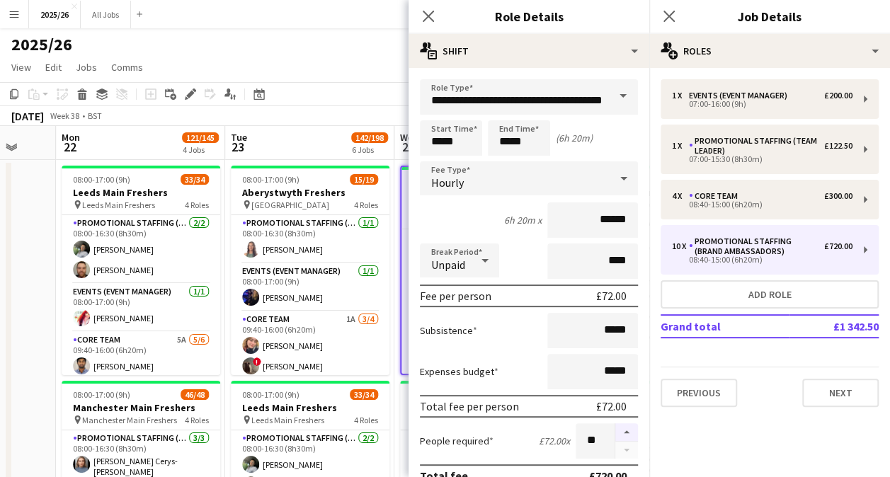
click at [615, 432] on button "button" at bounding box center [626, 432] width 23 height 18
type input "**"
click at [427, 23] on icon "Close pop-in" at bounding box center [427, 15] width 13 height 13
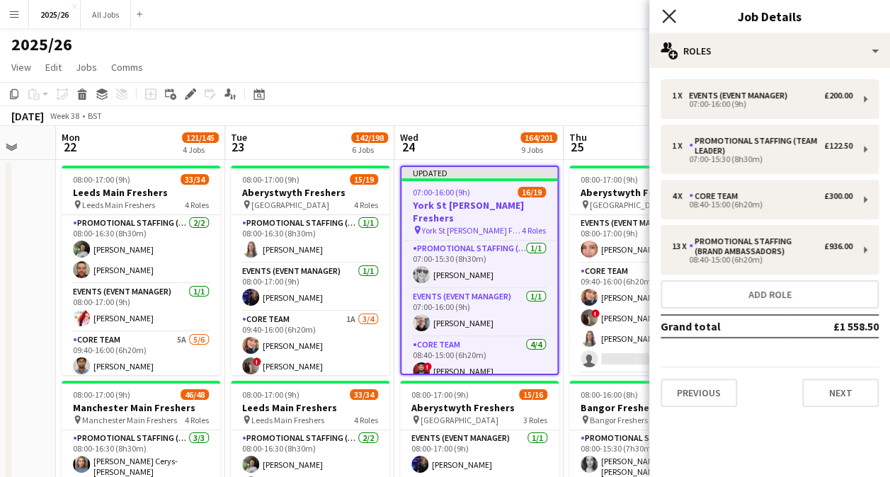
click at [665, 12] on icon at bounding box center [668, 15] width 13 height 13
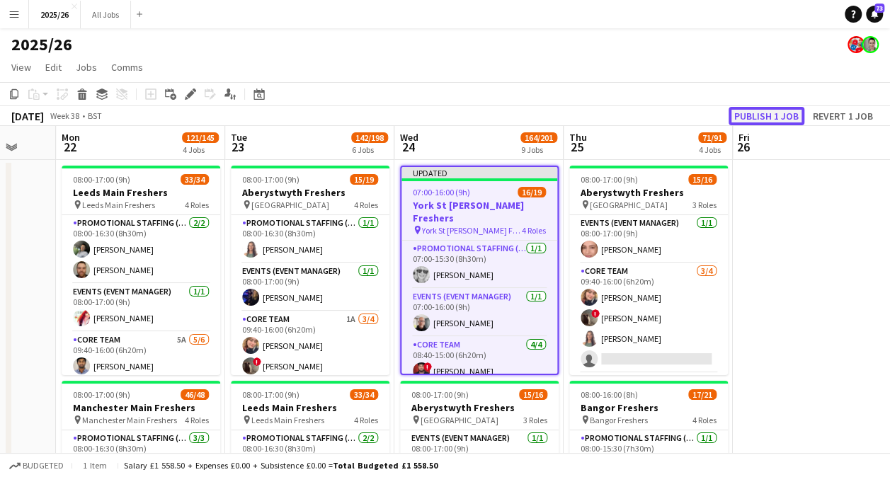
click at [776, 117] on button "Publish 1 job" at bounding box center [766, 116] width 76 height 18
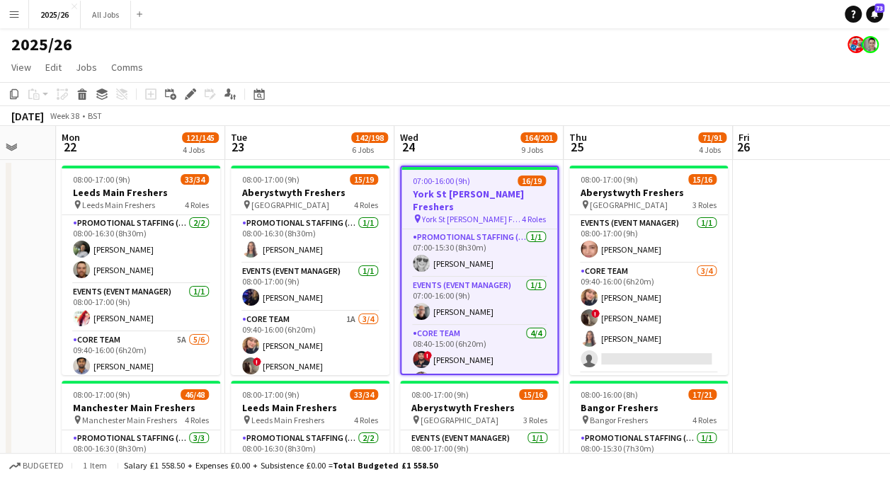
click at [570, 117] on div "[DATE] Week 38 • BST" at bounding box center [445, 116] width 890 height 20
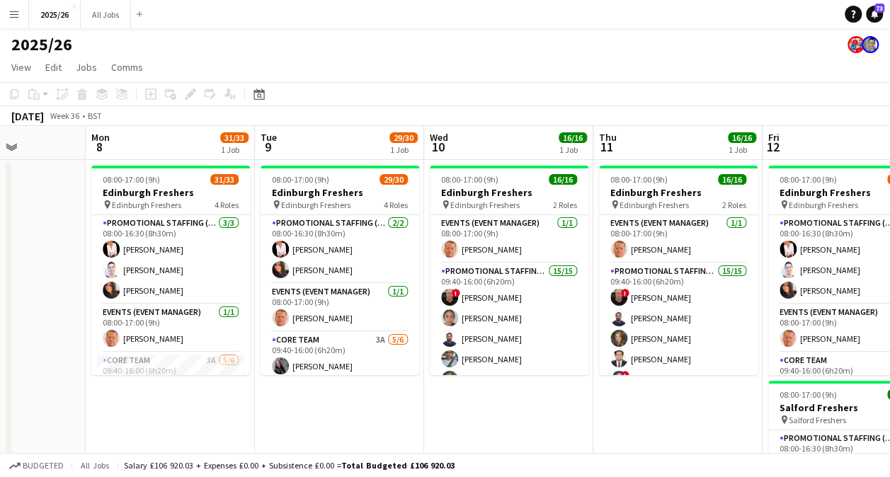
scroll to position [0, 327]
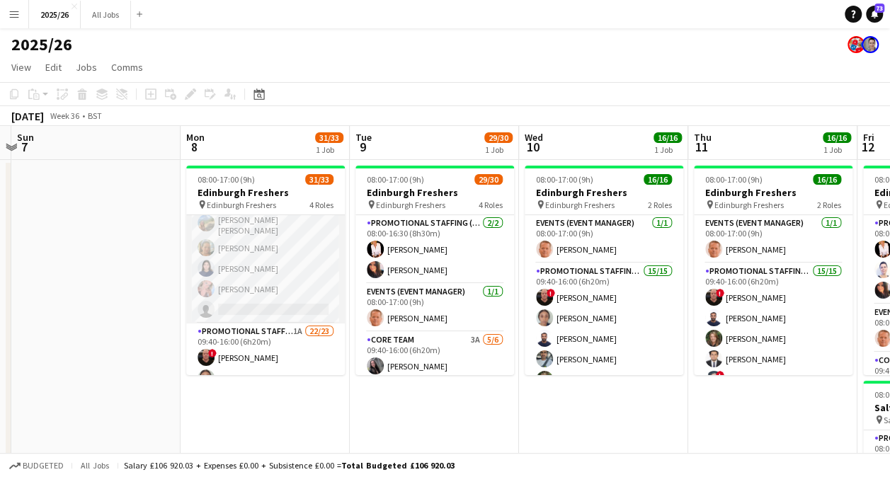
click at [273, 310] on app-card-role "Core Team 3A [DATE] 09:40-16:00 (6h20m) [PERSON_NAME] [PERSON_NAME] [PERSON_NAM…" at bounding box center [265, 245] width 159 height 155
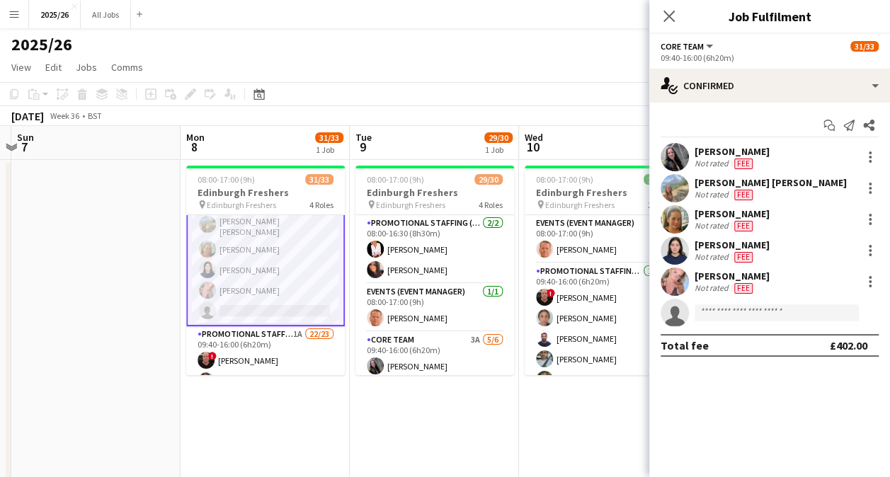
scroll to position [185, 0]
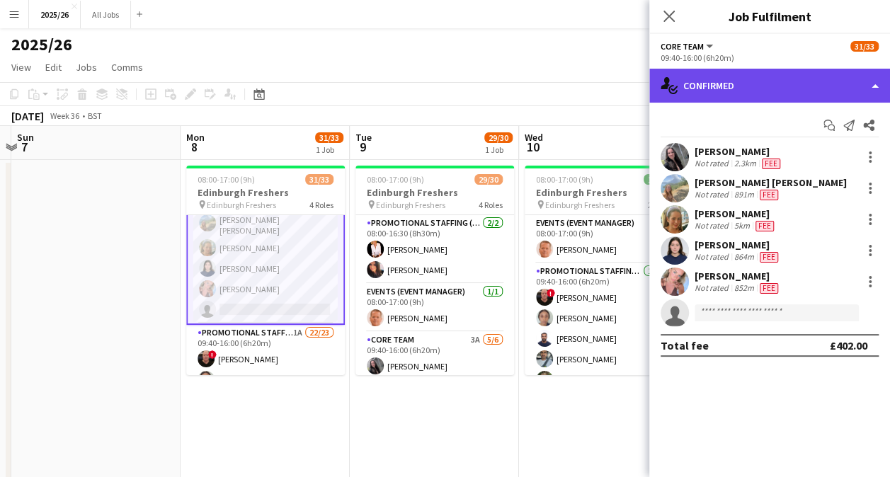
click at [737, 88] on div "single-neutral-actions-check-2 Confirmed" at bounding box center [769, 86] width 241 height 34
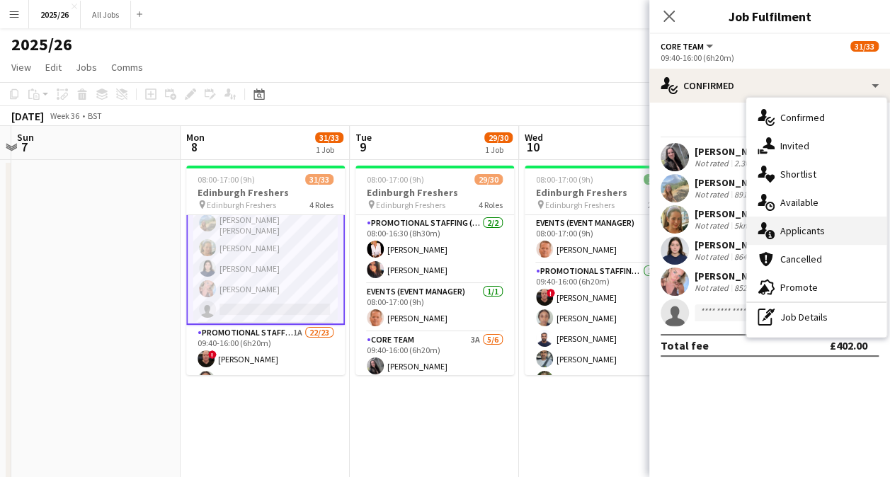
click at [805, 233] on div "single-neutral-actions-information Applicants" at bounding box center [816, 231] width 140 height 28
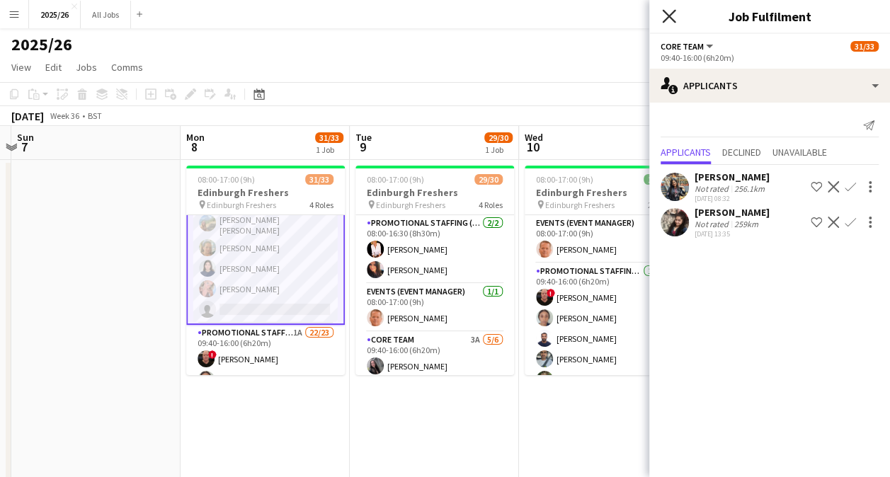
click at [668, 23] on icon "Close pop-in" at bounding box center [668, 15] width 13 height 13
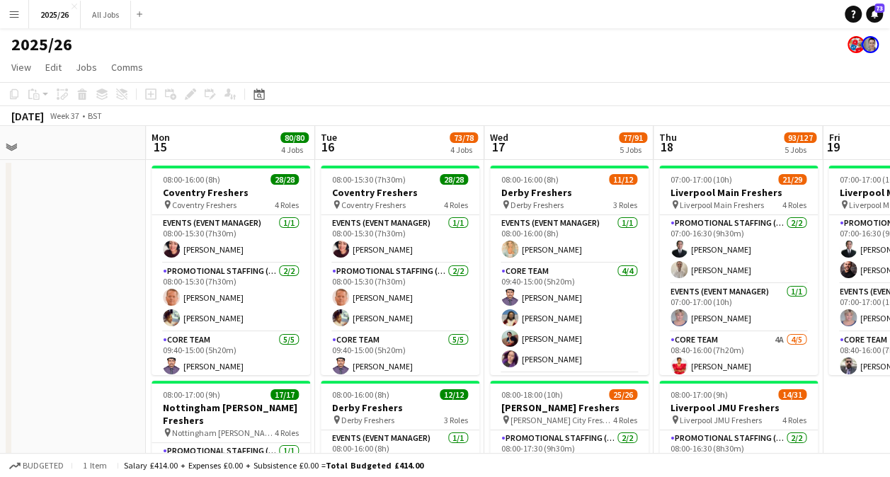
scroll to position [0, 560]
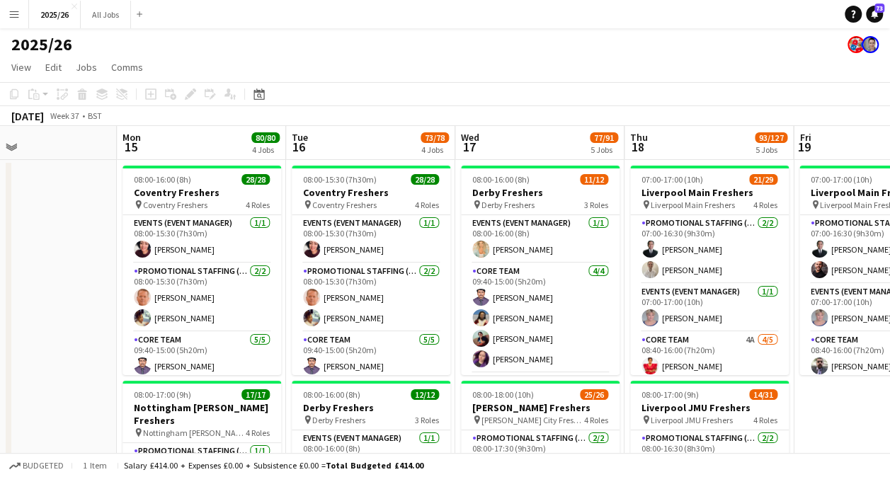
drag, startPoint x: 641, startPoint y: 149, endPoint x: 467, endPoint y: 139, distance: 174.4
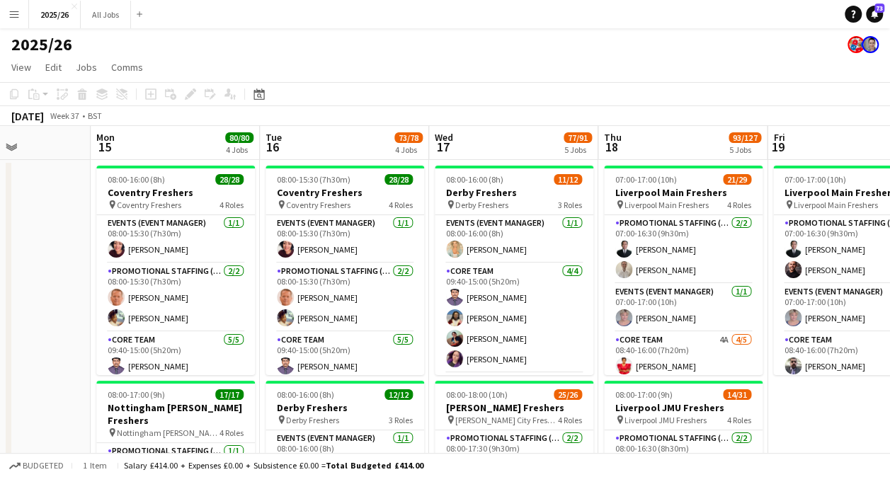
scroll to position [0, 612]
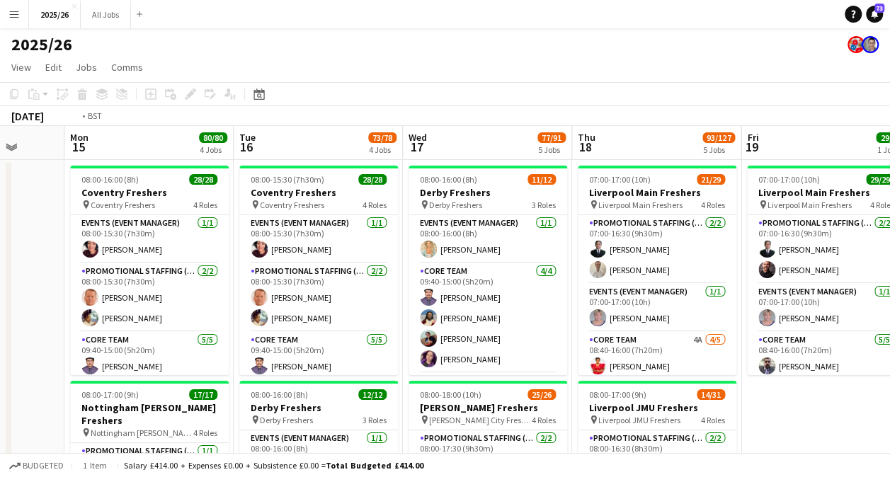
drag, startPoint x: 546, startPoint y: 140, endPoint x: 504, endPoint y: 131, distance: 43.5
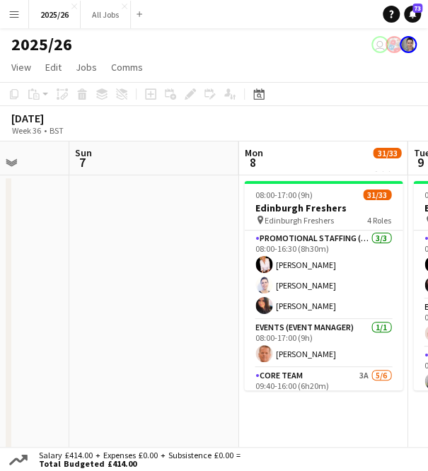
scroll to position [0, 485]
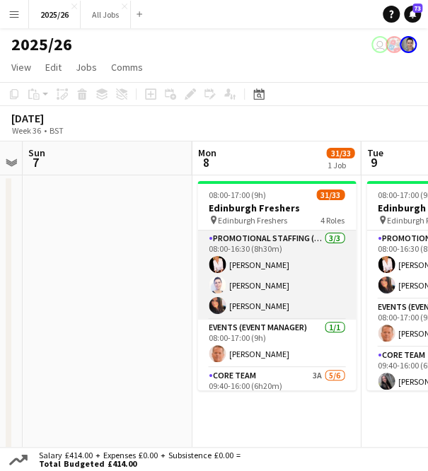
click at [256, 265] on app-card-role "Promotional Staffing (Team Leader) [DATE] 08:00-16:30 (8h30m) [PERSON_NAME] [PE…" at bounding box center [276, 275] width 159 height 89
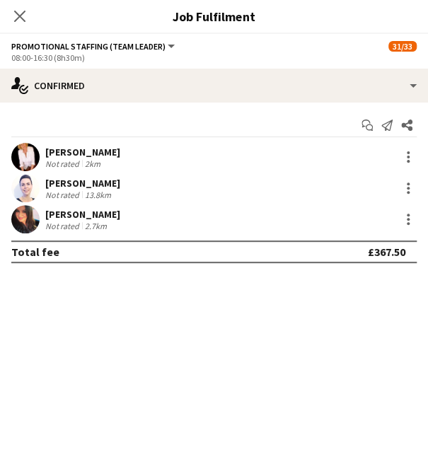
click at [36, 159] on app-user-avatar at bounding box center [25, 157] width 28 height 28
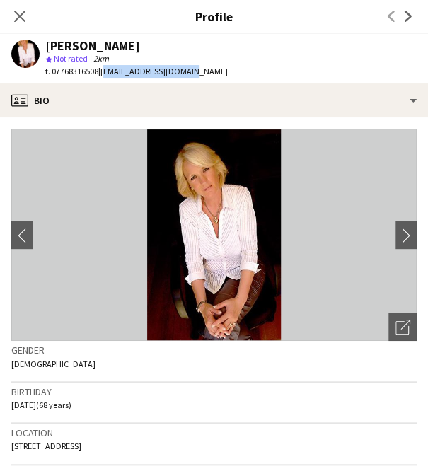
drag, startPoint x: 194, startPoint y: 72, endPoint x: 106, endPoint y: 72, distance: 87.8
click at [106, 72] on div "[PERSON_NAME] star Not rated 2km t. 07768316508 | [EMAIL_ADDRESS][DOMAIN_NAME]" at bounding box center [119, 59] width 239 height 50
copy span "[EMAIL_ADDRESS][DOMAIN_NAME]"
click at [24, 8] on app-icon "Close pop-in" at bounding box center [20, 16] width 21 height 21
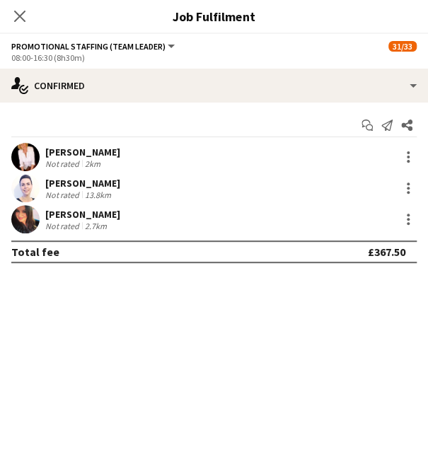
click at [22, 182] on app-user-avatar at bounding box center [25, 188] width 28 height 28
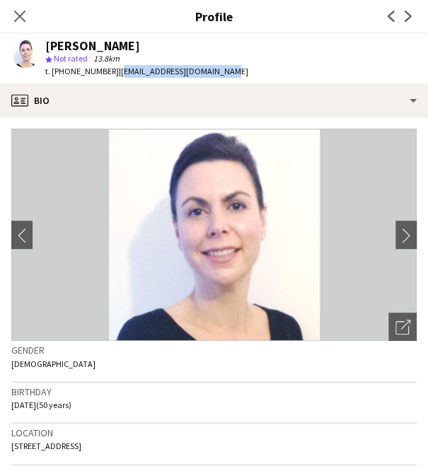
drag, startPoint x: 193, startPoint y: 70, endPoint x: 113, endPoint y: 69, distance: 79.3
click at [113, 69] on div "[PERSON_NAME] star Not rated 13.8km t. [PHONE_NUMBER] | [EMAIL_ADDRESS][DOMAIN_…" at bounding box center [130, 59] width 260 height 50
copy span "[EMAIL_ADDRESS][DOMAIN_NAME]"
click at [25, 22] on icon at bounding box center [19, 15] width 13 height 13
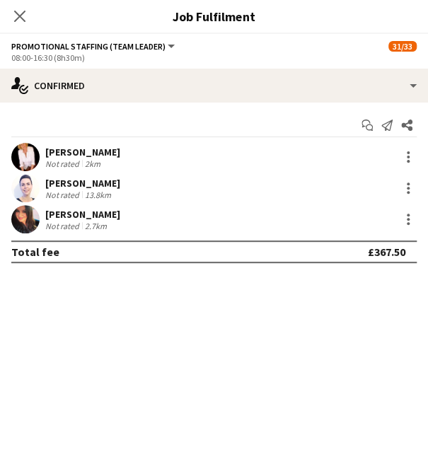
click at [25, 217] on app-user-avatar at bounding box center [25, 219] width 28 height 28
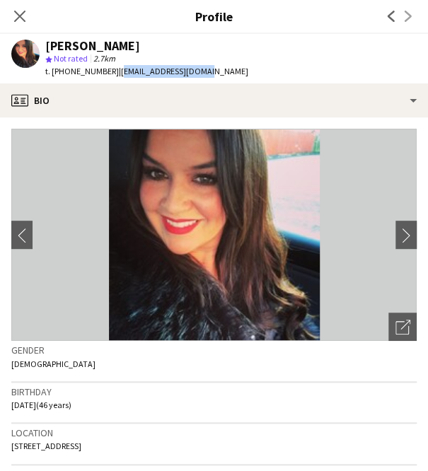
drag, startPoint x: 192, startPoint y: 69, endPoint x: 113, endPoint y: 73, distance: 78.7
click at [113, 73] on div "[PERSON_NAME] star Not rated 2.7km t. [PHONE_NUMBER] | [EMAIL_ADDRESS][DOMAIN_N…" at bounding box center [130, 59] width 260 height 50
copy span "[EMAIL_ADDRESS][DOMAIN_NAME]"
click at [25, 15] on icon "Close pop-in" at bounding box center [19, 15] width 13 height 13
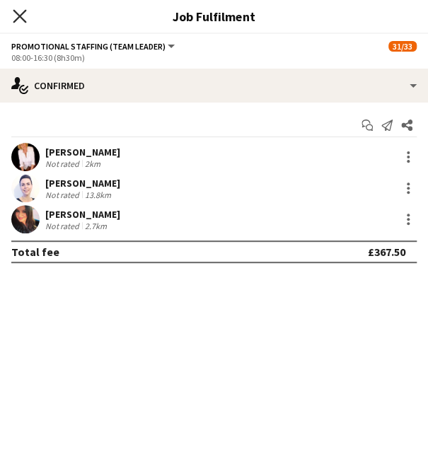
click at [25, 22] on icon at bounding box center [19, 15] width 13 height 13
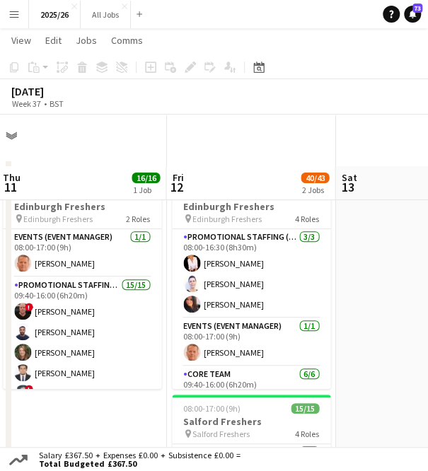
scroll to position [77, 0]
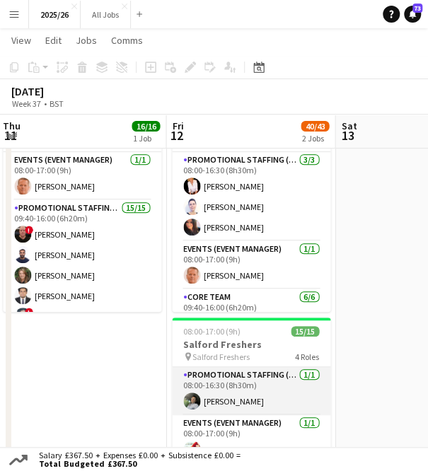
click at [241, 409] on app-card-role "Promotional Staffing (Team Leader) [DATE] 08:00-16:30 (8h30m) [PERSON_NAME]" at bounding box center [251, 391] width 159 height 48
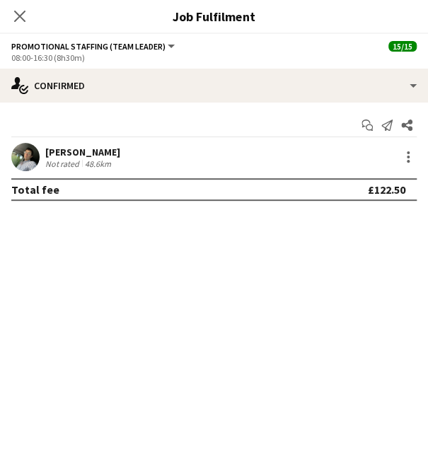
click at [29, 151] on app-user-avatar at bounding box center [25, 157] width 28 height 28
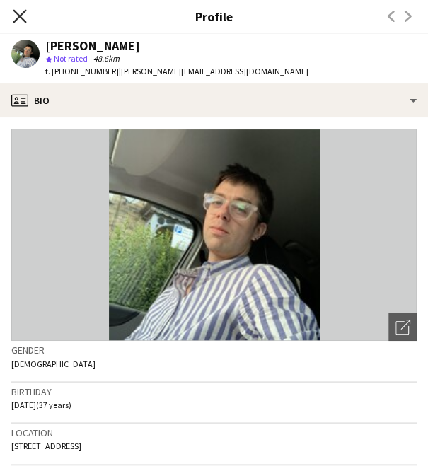
click at [21, 21] on icon "Close pop-in" at bounding box center [19, 15] width 13 height 13
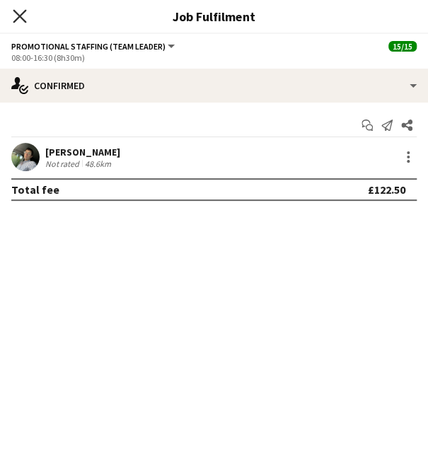
click at [24, 13] on icon "Close pop-in" at bounding box center [19, 15] width 13 height 13
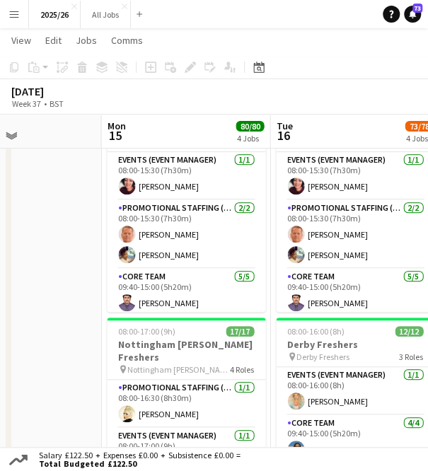
scroll to position [0, 575]
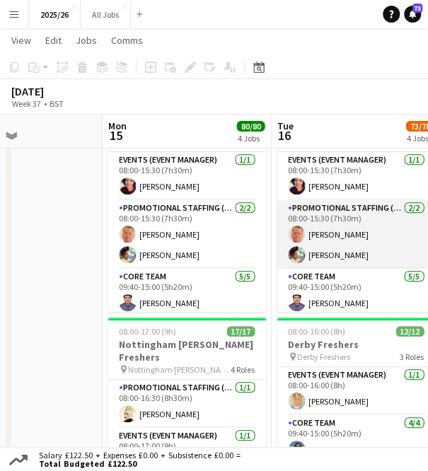
click at [302, 233] on app-user-avatar at bounding box center [296, 234] width 17 height 17
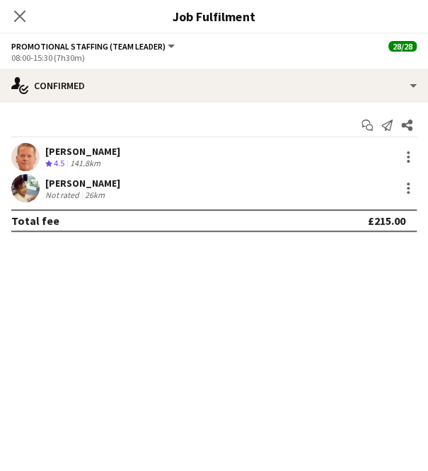
click at [16, 158] on app-user-avatar at bounding box center [25, 157] width 28 height 28
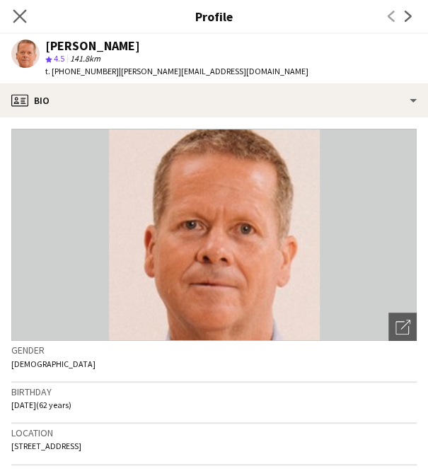
click at [25, 23] on app-icon "Close pop-in" at bounding box center [20, 16] width 21 height 21
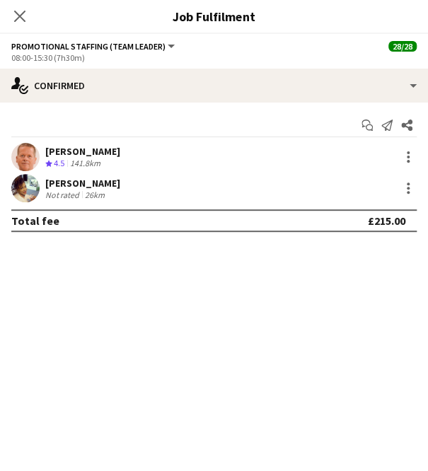
click at [28, 192] on app-user-avatar at bounding box center [25, 188] width 28 height 28
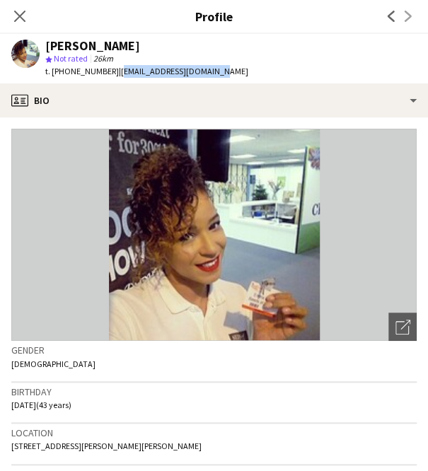
drag, startPoint x: 218, startPoint y: 70, endPoint x: 113, endPoint y: 71, distance: 104.8
click at [113, 71] on div "[PERSON_NAME] star Not rated 26km t. [PHONE_NUMBER] | [EMAIL_ADDRESS][DOMAIN_NA…" at bounding box center [130, 59] width 260 height 50
copy span "[EMAIL_ADDRESS][DOMAIN_NAME]"
click at [25, 11] on icon at bounding box center [19, 16] width 11 height 11
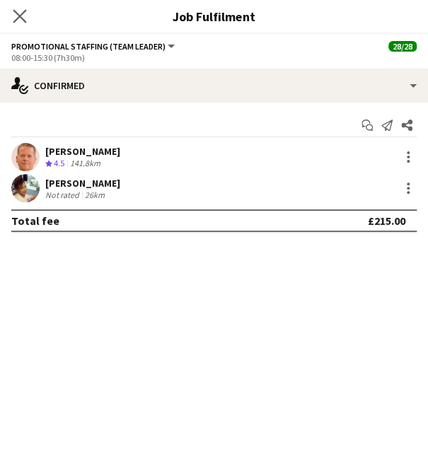
click at [17, 22] on icon "Close pop-in" at bounding box center [19, 15] width 13 height 13
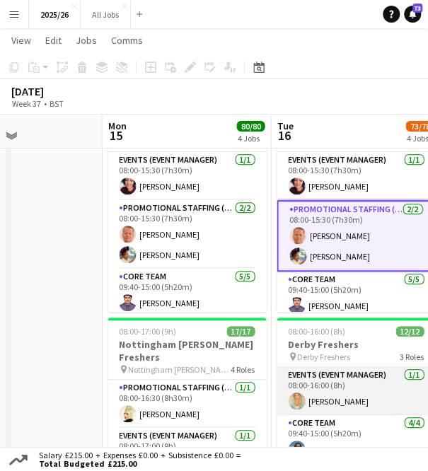
click at [332, 398] on app-card-role "Events (Event Manager) [DATE] 08:00-16:00 (8h) [PERSON_NAME]" at bounding box center [356, 391] width 159 height 48
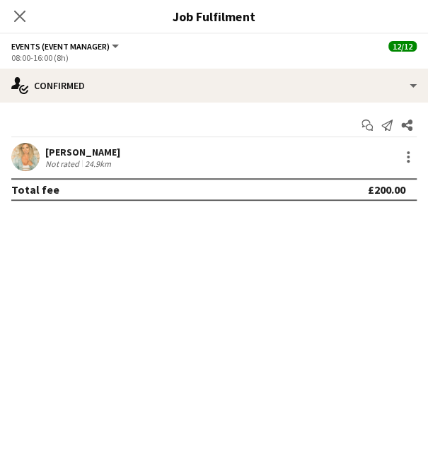
click at [19, 153] on app-user-avatar at bounding box center [25, 157] width 28 height 28
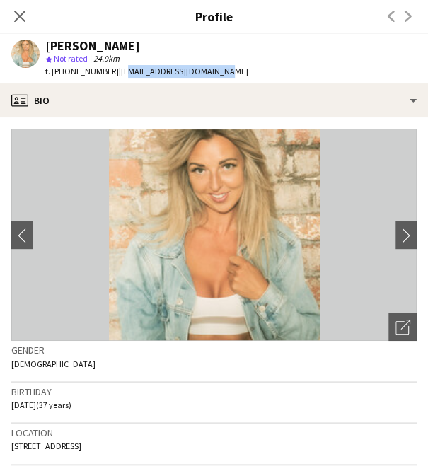
drag, startPoint x: 217, startPoint y: 75, endPoint x: 115, endPoint y: 76, distance: 101.2
click at [115, 76] on div "[PERSON_NAME] star Not rated 24.9km t. [PHONE_NUMBER] | [EMAIL_ADDRESS][DOMAIN_…" at bounding box center [130, 59] width 260 height 50
click at [241, 77] on app-profile-header "[PERSON_NAME] star Not rated 24.9km t. [PHONE_NUMBER] | [EMAIL_ADDRESS][DOMAIN_…" at bounding box center [214, 59] width 428 height 50
click at [12, 13] on app-icon "Close pop-in" at bounding box center [20, 16] width 21 height 21
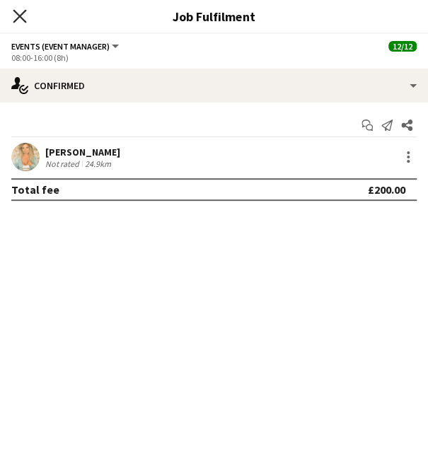
click at [20, 15] on icon at bounding box center [19, 15] width 13 height 13
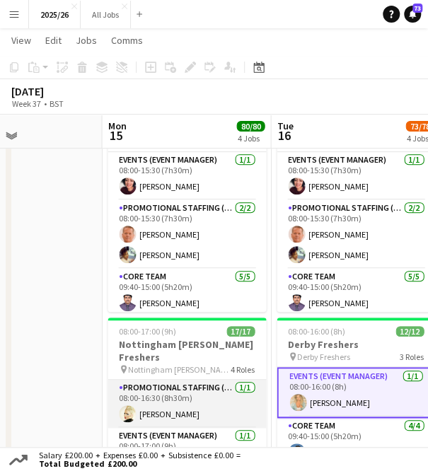
click at [126, 410] on app-user-avatar at bounding box center [127, 414] width 17 height 17
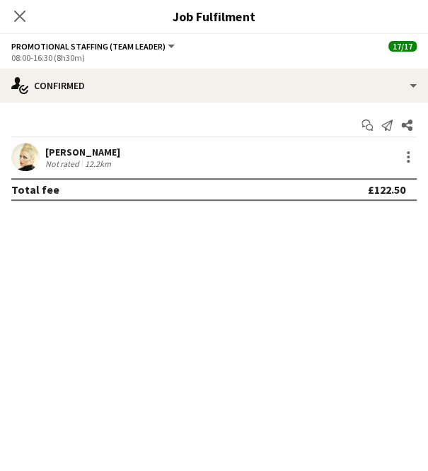
click at [32, 149] on app-user-avatar at bounding box center [25, 157] width 28 height 28
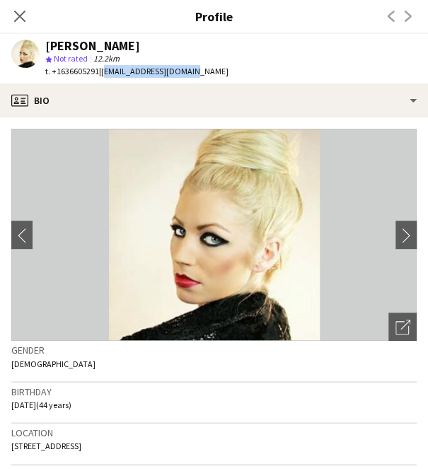
drag, startPoint x: 197, startPoint y: 65, endPoint x: 105, endPoint y: 71, distance: 92.9
click at [105, 71] on div "[PERSON_NAME] star Not rated 12.2km t. +1636605291 | [EMAIL_ADDRESS][DOMAIN_NAM…" at bounding box center [120, 59] width 240 height 50
copy span "[EMAIL_ADDRESS][DOMAIN_NAME]"
click at [25, 11] on icon at bounding box center [19, 15] width 13 height 13
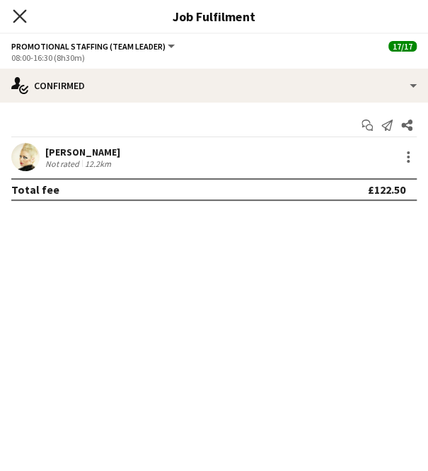
click at [17, 9] on app-icon "Close pop-in" at bounding box center [20, 16] width 21 height 21
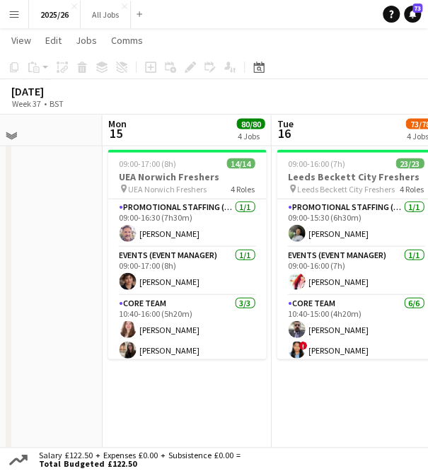
scroll to position [673, 0]
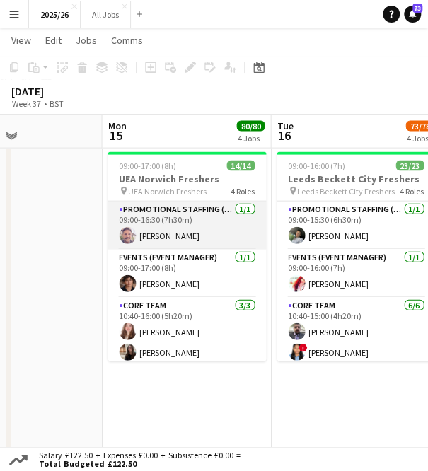
click at [193, 231] on app-card-role "Promotional Staffing (Team Leader) [DATE] 09:00-16:30 (7h30m) [PERSON_NAME]" at bounding box center [187, 226] width 159 height 48
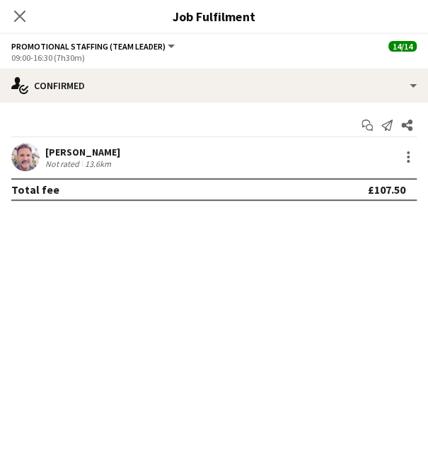
click at [38, 152] on app-user-avatar at bounding box center [25, 157] width 28 height 28
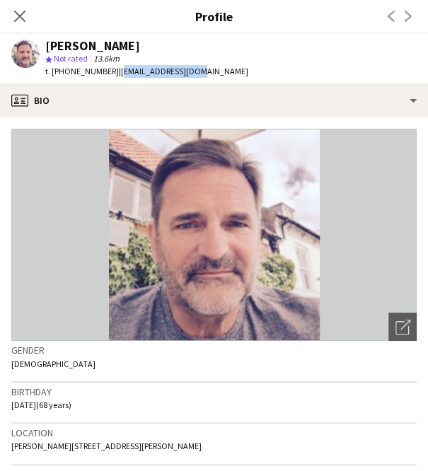
drag, startPoint x: 202, startPoint y: 71, endPoint x: 119, endPoint y: 80, distance: 83.9
click at [119, 80] on app-profile-header "[PERSON_NAME] star Not rated 13.6km t. [PHONE_NUMBER] | [EMAIL_ADDRESS][DOMAIN_…" at bounding box center [214, 59] width 428 height 50
copy span "[EMAIL_ADDRESS][DOMAIN_NAME]"
click at [23, 21] on icon at bounding box center [19, 15] width 13 height 13
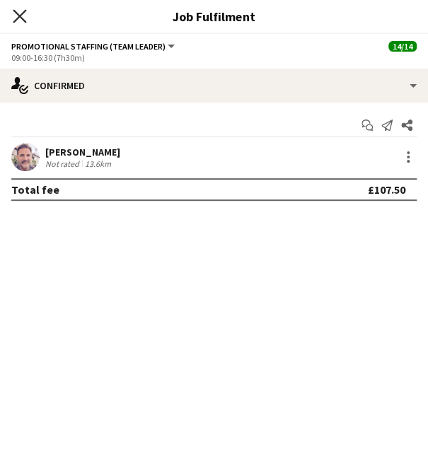
click at [17, 17] on icon "Close pop-in" at bounding box center [19, 15] width 13 height 13
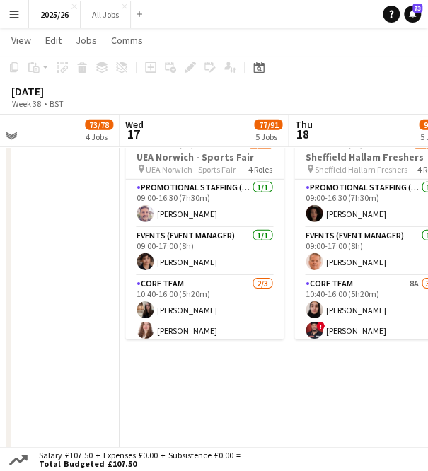
scroll to position [903, 0]
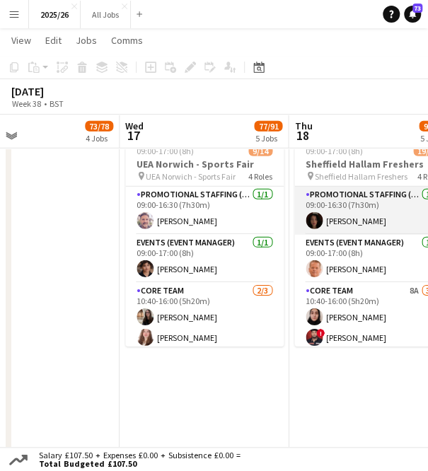
click at [357, 217] on app-card-role "Promotional Staffing (Team Leader) [DATE] 09:00-16:30 (7h30m) [PERSON_NAME]" at bounding box center [373, 211] width 159 height 48
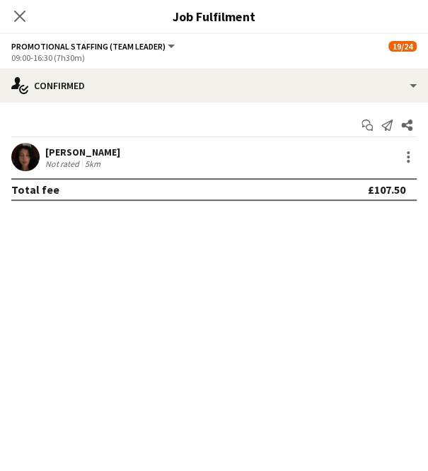
click at [16, 152] on app-user-avatar at bounding box center [25, 157] width 28 height 28
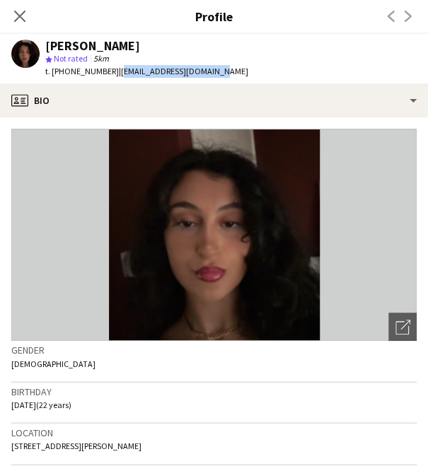
drag, startPoint x: 226, startPoint y: 73, endPoint x: 117, endPoint y: 75, distance: 109.0
click at [117, 75] on app-profile-header "[PERSON_NAME] star Not rated 5km t. [PHONE_NUMBER] | [EMAIL_ADDRESS][DOMAIN_NAM…" at bounding box center [214, 59] width 428 height 50
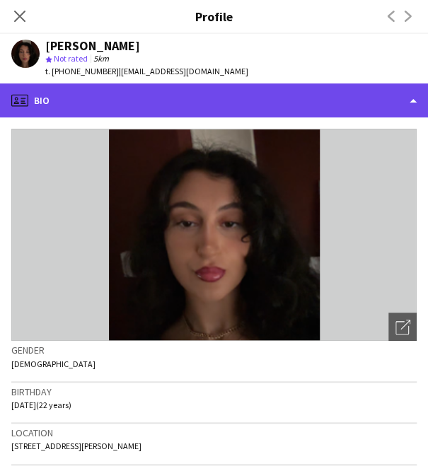
click at [229, 86] on div "profile Bio" at bounding box center [214, 101] width 428 height 34
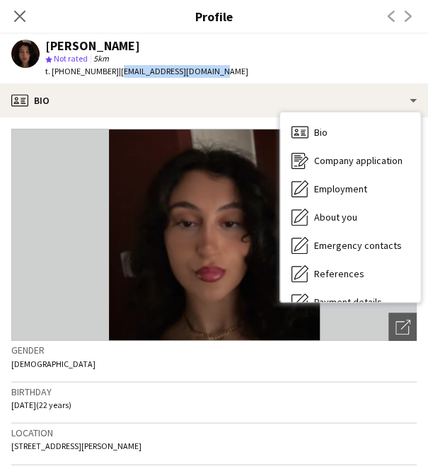
drag, startPoint x: 234, startPoint y: 75, endPoint x: 117, endPoint y: 73, distance: 116.1
click at [117, 73] on app-profile-header "[PERSON_NAME] star Not rated 5km t. [PHONE_NUMBER] | [EMAIL_ADDRESS][DOMAIN_NAM…" at bounding box center [214, 59] width 428 height 50
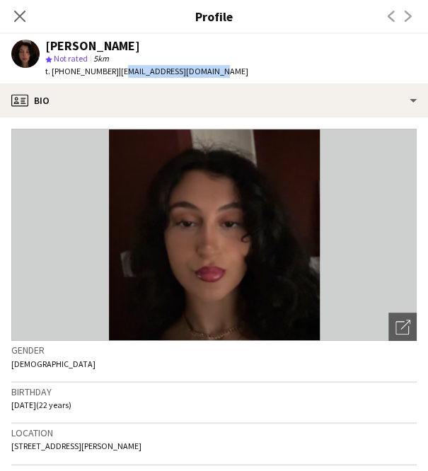
copy span "[EMAIL_ADDRESS][DOMAIN_NAME]"
click at [220, 67] on div "[PERSON_NAME] star Not rated 5km t. [PHONE_NUMBER] | [EMAIL_ADDRESS][DOMAIN_NAM…" at bounding box center [130, 59] width 260 height 50
drag, startPoint x: 117, startPoint y: 71, endPoint x: 214, endPoint y: 75, distance: 97.0
click at [214, 75] on div "[PERSON_NAME] star Not rated 5km t. [PHONE_NUMBER] | [EMAIL_ADDRESS][DOMAIN_NAM…" at bounding box center [130, 59] width 260 height 50
copy span "[EMAIL_ADDRESS][DOMAIN_NAME]"
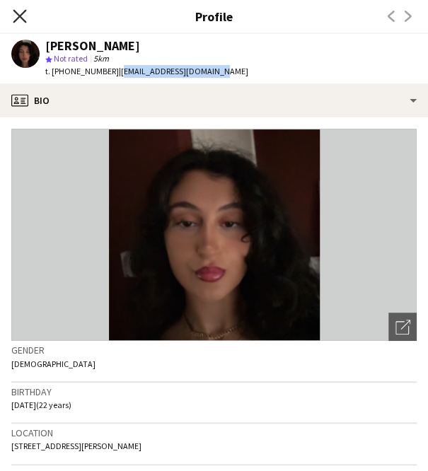
click at [19, 14] on icon "Close pop-in" at bounding box center [19, 15] width 13 height 13
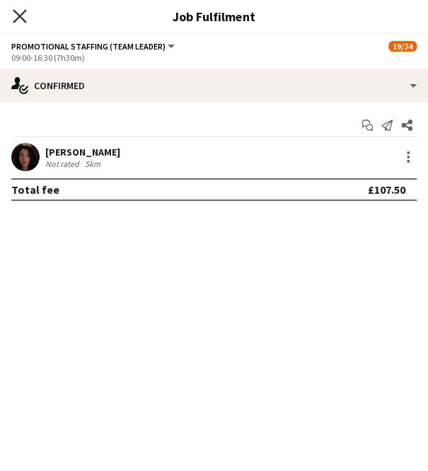
click at [19, 13] on icon "Close pop-in" at bounding box center [19, 15] width 13 height 13
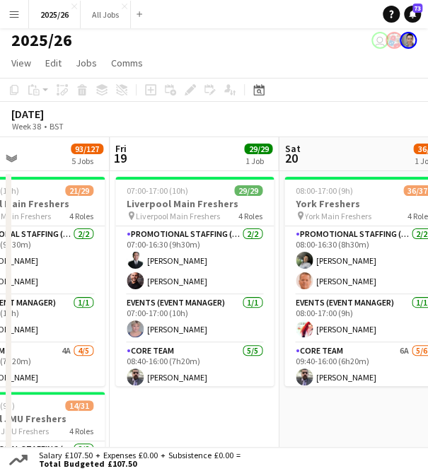
scroll to position [0, 0]
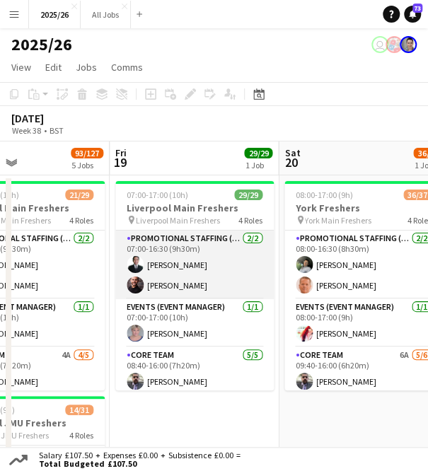
click at [163, 270] on app-card-role "Promotional Staffing (Team Leader) [DATE] 07:00-16:30 (9h30m) [PERSON_NAME] [PE…" at bounding box center [194, 265] width 159 height 69
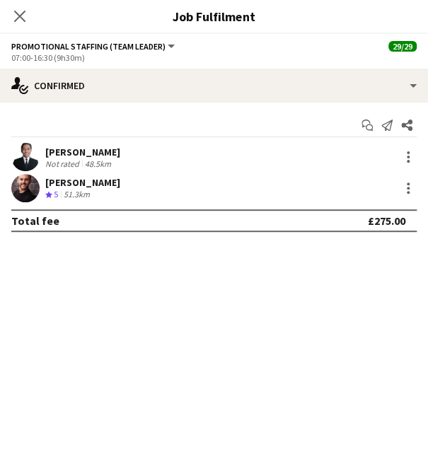
click at [30, 147] on app-user-avatar at bounding box center [25, 157] width 28 height 28
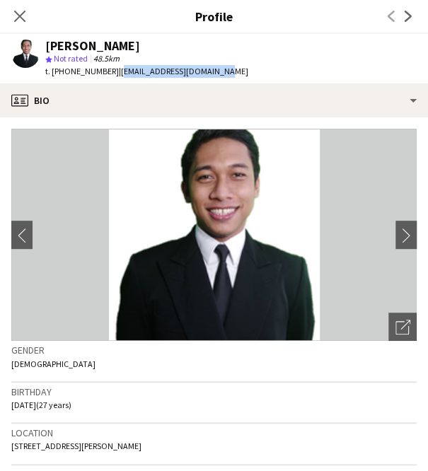
drag, startPoint x: 217, startPoint y: 67, endPoint x: 113, endPoint y: 70, distance: 104.1
click at [113, 70] on div "t. [PHONE_NUMBER] | [EMAIL_ADDRESS][DOMAIN_NAME]" at bounding box center [146, 71] width 203 height 13
copy span "[EMAIL_ADDRESS][DOMAIN_NAME]"
click at [23, 21] on icon "Close pop-in" at bounding box center [19, 15] width 13 height 13
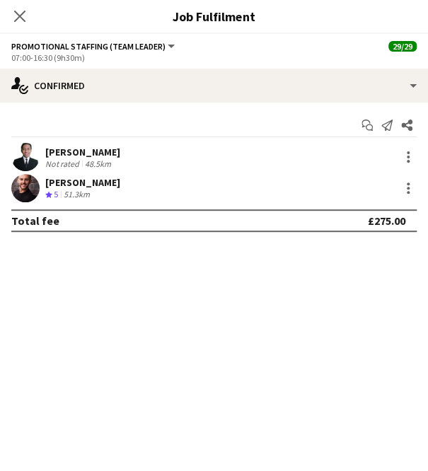
click at [27, 188] on app-user-avatar at bounding box center [25, 188] width 28 height 28
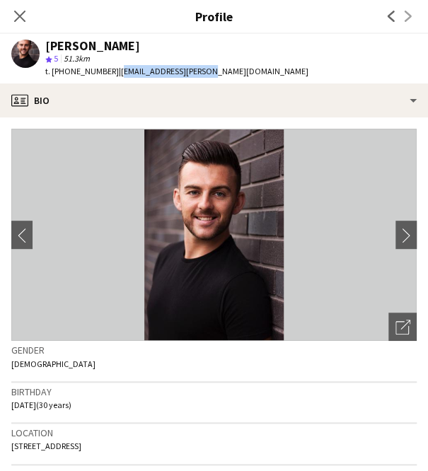
drag, startPoint x: 202, startPoint y: 70, endPoint x: 105, endPoint y: 67, distance: 97.0
click at [105, 67] on app-profile-header "[PERSON_NAME] star 5 51.3km t. [PHONE_NUMBER] | [EMAIL_ADDRESS][PERSON_NAME][DO…" at bounding box center [214, 59] width 428 height 50
click at [200, 71] on div "[PERSON_NAME] star 5 51.3km t. [PHONE_NUMBER] | [EMAIL_ADDRESS][PERSON_NAME][DO…" at bounding box center [160, 59] width 320 height 50
drag, startPoint x: 200, startPoint y: 71, endPoint x: 108, endPoint y: 73, distance: 91.3
click at [108, 73] on div "[PERSON_NAME] star 5 51.3km t. [PHONE_NUMBER] | [EMAIL_ADDRESS][PERSON_NAME][DO…" at bounding box center [160, 59] width 320 height 50
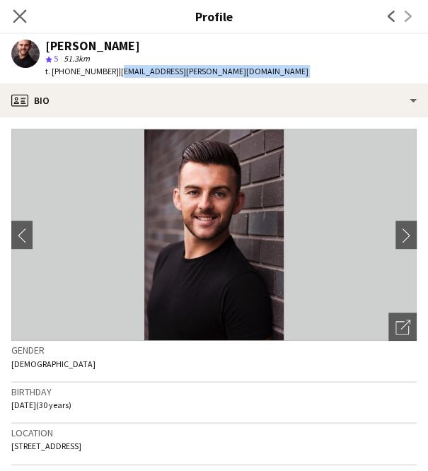
click at [11, 18] on app-icon "Close pop-in" at bounding box center [20, 16] width 21 height 21
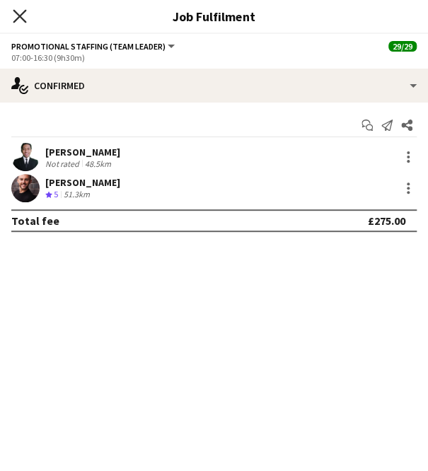
click at [15, 13] on icon "Close pop-in" at bounding box center [19, 15] width 13 height 13
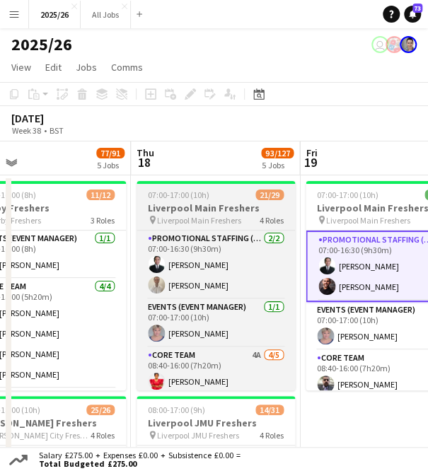
scroll to position [0, 377]
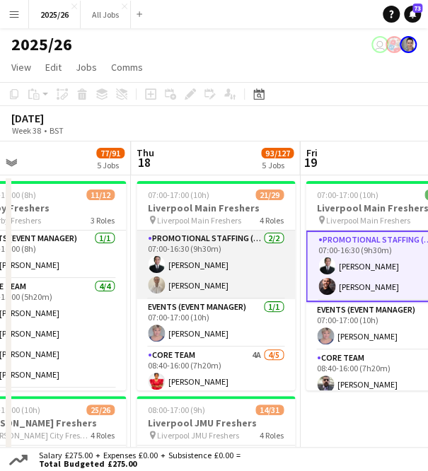
click at [187, 284] on app-card-role "Promotional Staffing (Team Leader) [DATE] 07:00-16:30 (9h30m) [PERSON_NAME]" at bounding box center [216, 265] width 159 height 69
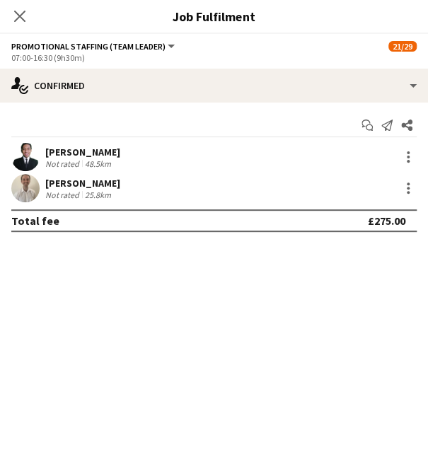
click at [22, 192] on app-user-avatar at bounding box center [25, 188] width 28 height 28
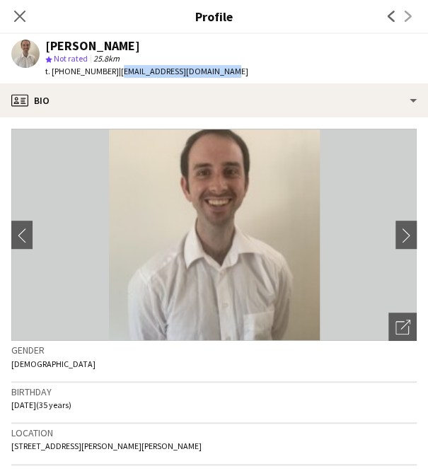
drag, startPoint x: 224, startPoint y: 69, endPoint x: 112, endPoint y: 69, distance: 111.8
click at [112, 69] on div "[PERSON_NAME] star Not rated 25.8km t. [PHONE_NUMBER] | [EMAIL_ADDRESS][DOMAIN_…" at bounding box center [130, 59] width 260 height 50
copy span "[EMAIL_ADDRESS][DOMAIN_NAME]"
click at [21, 19] on icon at bounding box center [19, 15] width 13 height 13
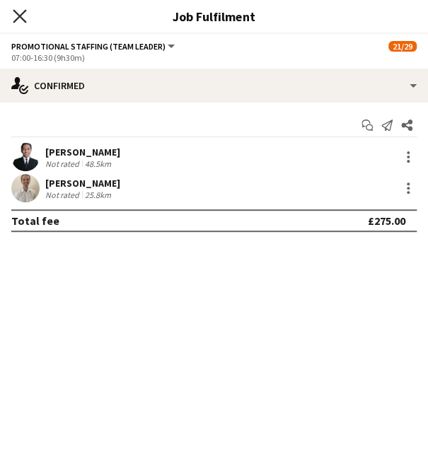
click at [16, 14] on icon "Close pop-in" at bounding box center [19, 15] width 13 height 13
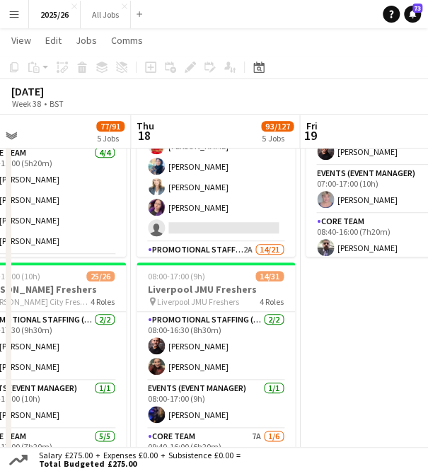
scroll to position [142, 0]
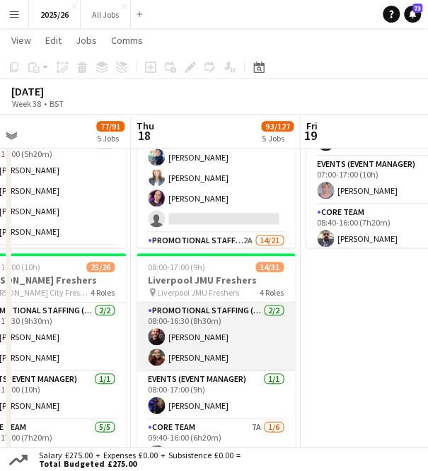
click at [194, 352] on app-card-role "Promotional Staffing (Team Leader) [DATE] 08:00-16:30 (8h30m) [PERSON_NAME] [PE…" at bounding box center [216, 337] width 159 height 69
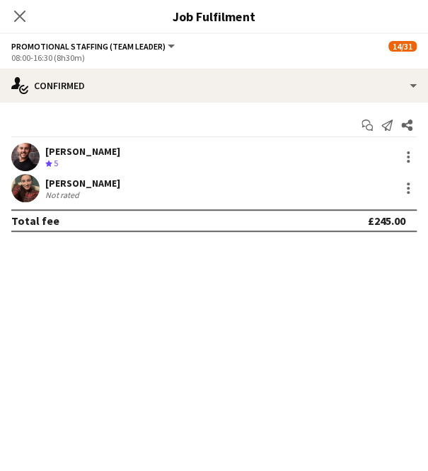
scroll to position [102, 0]
click at [29, 177] on app-user-avatar at bounding box center [25, 188] width 28 height 28
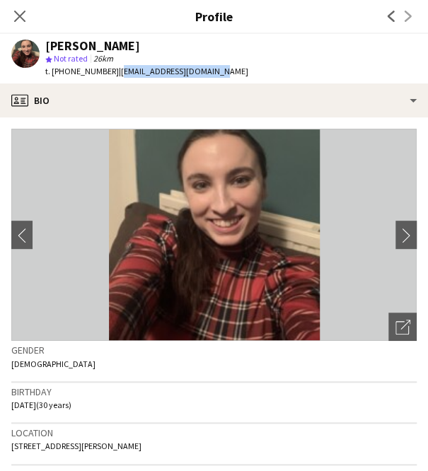
drag, startPoint x: 217, startPoint y: 70, endPoint x: 113, endPoint y: 66, distance: 103.4
click at [113, 66] on div "[PERSON_NAME] star Not rated 26km t. [PHONE_NUMBER] | [EMAIL_ADDRESS][DOMAIN_NA…" at bounding box center [130, 59] width 260 height 50
click at [24, 21] on icon at bounding box center [19, 15] width 13 height 13
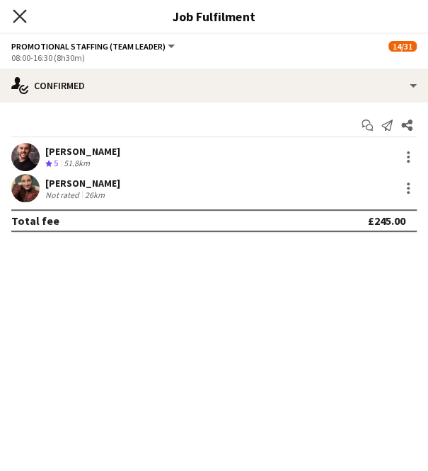
click at [24, 22] on icon "Close pop-in" at bounding box center [19, 15] width 13 height 13
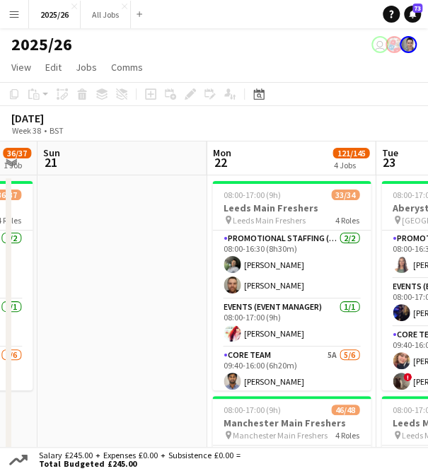
scroll to position [0, 471]
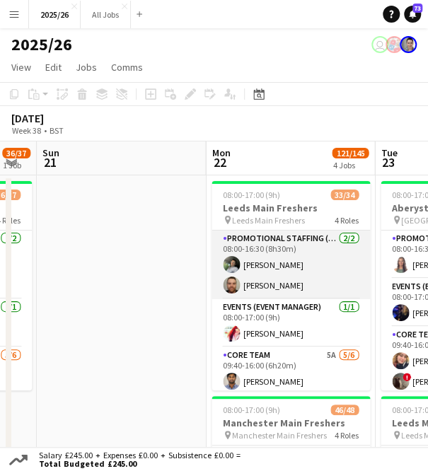
click at [269, 290] on app-card-role "Promotional Staffing (Team Leader) [DATE] 08:00-16:30 (8h30m) [PERSON_NAME] [PE…" at bounding box center [291, 265] width 159 height 69
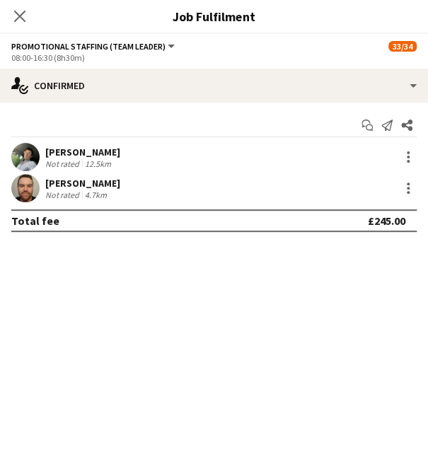
click at [25, 188] on app-user-avatar at bounding box center [25, 188] width 28 height 28
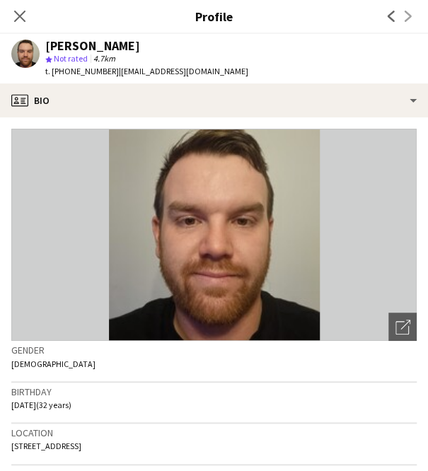
drag, startPoint x: 193, startPoint y: 74, endPoint x: 115, endPoint y: 76, distance: 78.6
click at [115, 76] on div "[PERSON_NAME] star Not rated 4.7km t. [PHONE_NUMBER] | [EMAIL_ADDRESS][DOMAIN_N…" at bounding box center [130, 59] width 260 height 50
click at [24, 25] on div "Close pop-in" at bounding box center [20, 16] width 40 height 33
click at [23, 21] on icon "Close pop-in" at bounding box center [19, 15] width 13 height 13
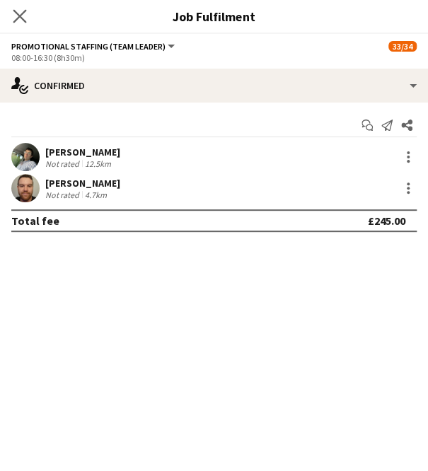
click at [27, 21] on app-icon "Close pop-in" at bounding box center [20, 16] width 21 height 21
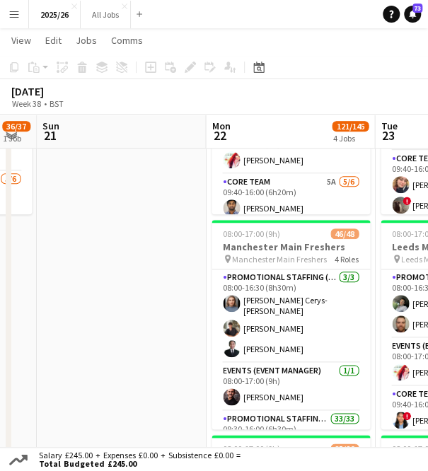
scroll to position [176, 0]
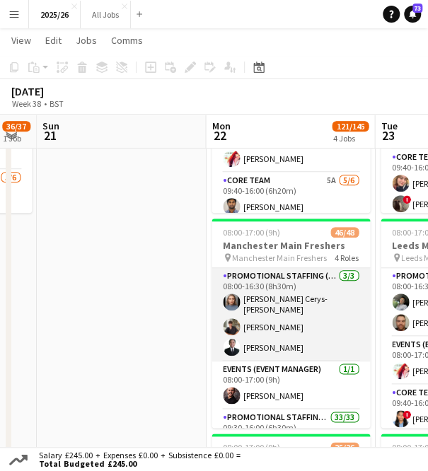
click at [268, 303] on app-card-role "Promotional Staffing (Team Leader) [DATE] 08:00-16:30 (8h30m) [PERSON_NAME]- [P…" at bounding box center [291, 314] width 159 height 93
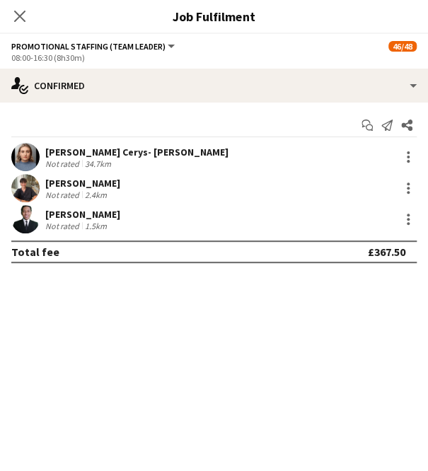
click at [30, 151] on app-user-avatar at bounding box center [25, 157] width 28 height 28
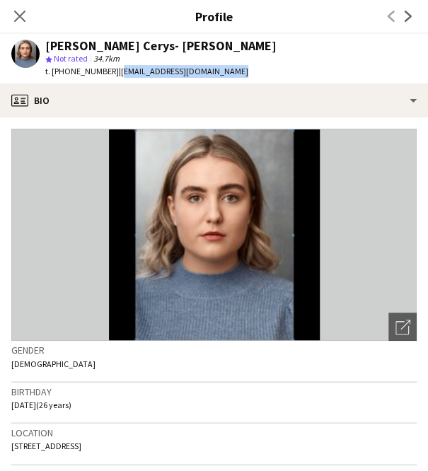
drag, startPoint x: 234, startPoint y: 76, endPoint x: 113, endPoint y: 72, distance: 120.4
click at [113, 72] on div "[PERSON_NAME]- [PERSON_NAME] star Not rated 34.7km t. [PHONE_NUMBER] | [EMAIL_A…" at bounding box center [144, 59] width 288 height 50
click at [13, 14] on icon "Close pop-in" at bounding box center [19, 15] width 13 height 13
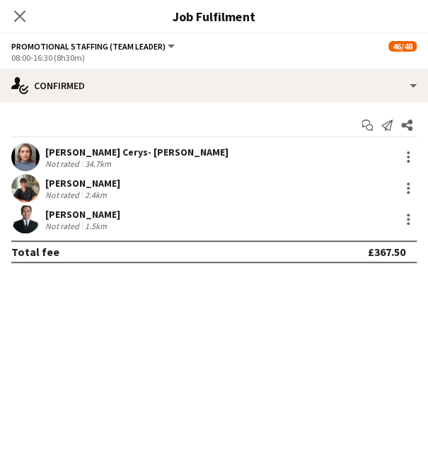
click at [23, 186] on app-user-avatar at bounding box center [25, 188] width 28 height 28
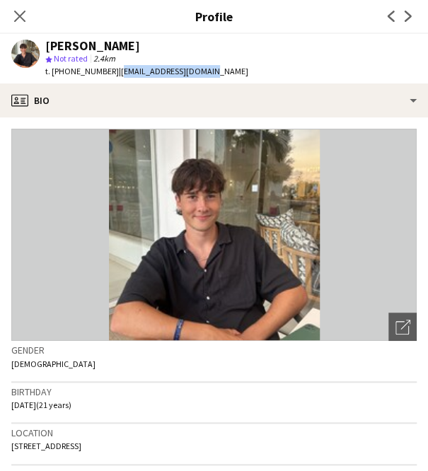
drag, startPoint x: 208, startPoint y: 76, endPoint x: 113, endPoint y: 71, distance: 94.9
click at [113, 71] on div "[PERSON_NAME] star Not rated 2.4km t. [PHONE_NUMBER] | [EMAIL_ADDRESS][DOMAIN_N…" at bounding box center [130, 59] width 260 height 50
click at [18, 12] on icon "Close pop-in" at bounding box center [19, 15] width 13 height 13
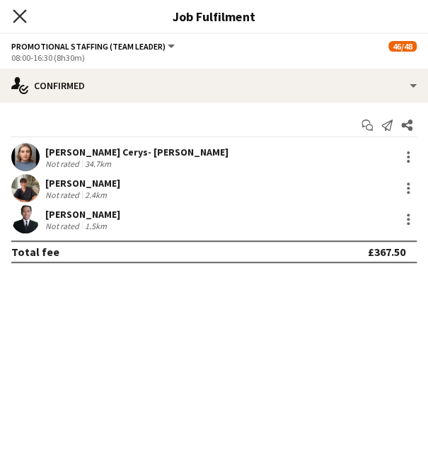
click at [23, 18] on icon "Close pop-in" at bounding box center [19, 15] width 13 height 13
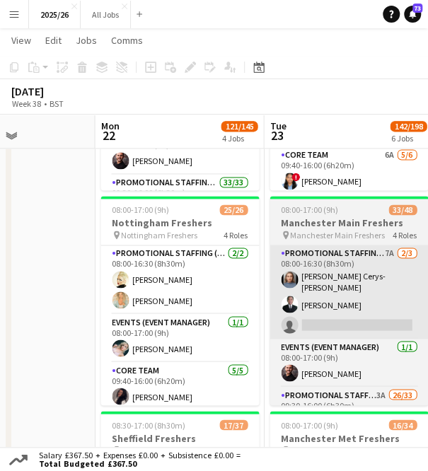
scroll to position [0, 582]
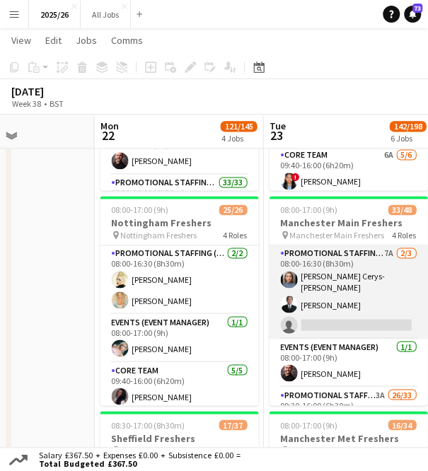
click at [349, 316] on app-card-role "Promotional Staffing (Team Leader) 7A [DATE] 08:00-16:30 (8h30m) [PERSON_NAME] …" at bounding box center [348, 292] width 159 height 93
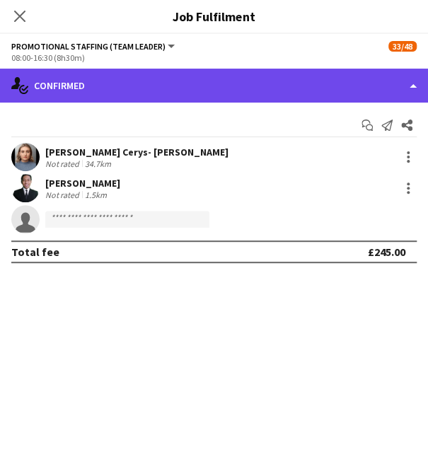
click at [334, 94] on div "single-neutral-actions-check-2 Confirmed" at bounding box center [214, 86] width 428 height 34
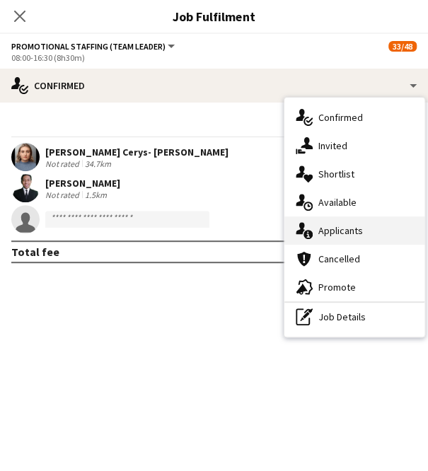
click at [338, 240] on div "single-neutral-actions-information Applicants" at bounding box center [355, 231] width 140 height 28
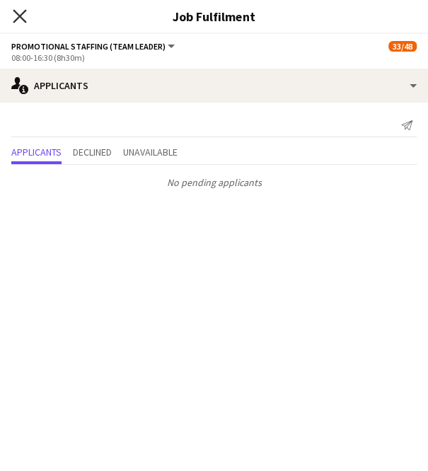
click at [24, 22] on icon "Close pop-in" at bounding box center [19, 15] width 13 height 13
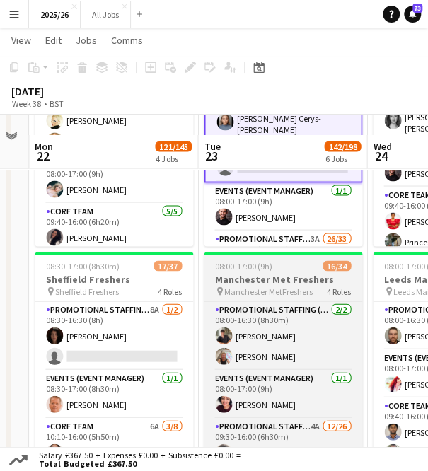
scroll to position [597, 0]
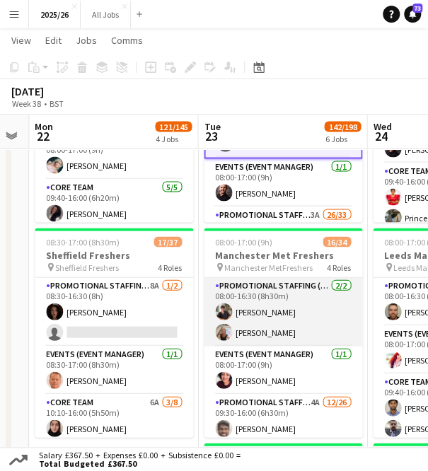
click at [238, 331] on app-card-role "Promotional Staffing (Team Leader) [DATE] 08:00-16:30 (8h30m) [PERSON_NAME] [PE…" at bounding box center [283, 311] width 159 height 69
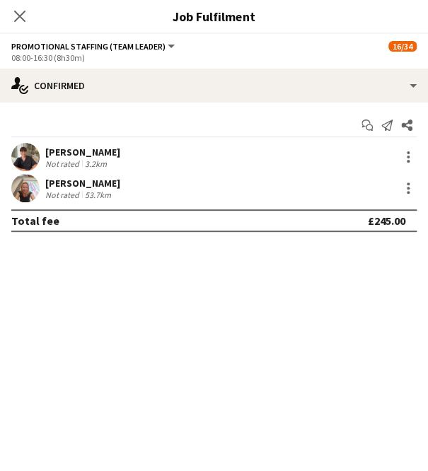
click at [33, 189] on app-user-avatar at bounding box center [25, 188] width 28 height 28
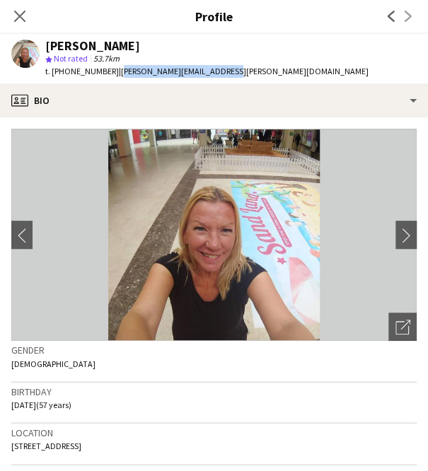
drag, startPoint x: 231, startPoint y: 77, endPoint x: 113, endPoint y: 70, distance: 119.1
click at [113, 70] on app-profile-header "[PERSON_NAME] star Not rated 53.7km t. [PHONE_NUMBER] | [PERSON_NAME][EMAIL_ADD…" at bounding box center [214, 59] width 428 height 50
click at [18, 25] on div "Close pop-in" at bounding box center [20, 16] width 40 height 33
click at [20, 21] on icon "Close pop-in" at bounding box center [19, 15] width 13 height 13
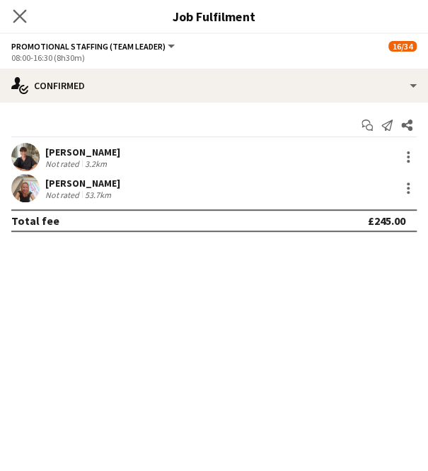
click at [11, 22] on app-icon "Close pop-in" at bounding box center [20, 16] width 21 height 21
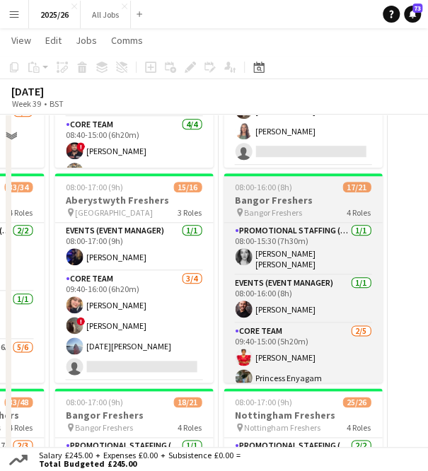
scroll to position [12, 0]
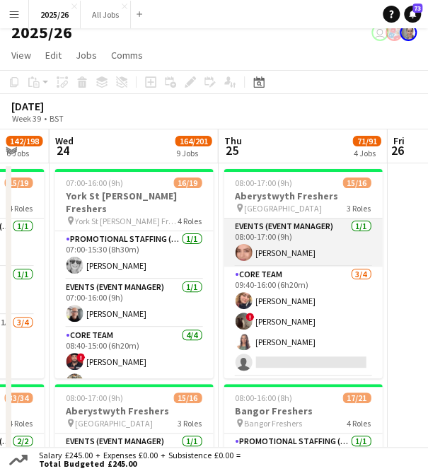
click at [278, 256] on app-card-role "Events (Event Manager) [DATE] 08:00-17:00 (9h) [PERSON_NAME]" at bounding box center [303, 243] width 159 height 48
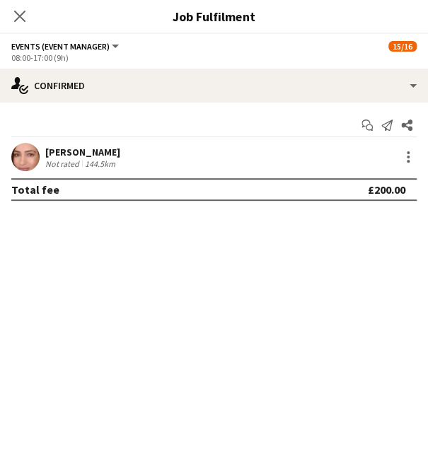
click at [16, 164] on app-user-avatar at bounding box center [25, 157] width 28 height 28
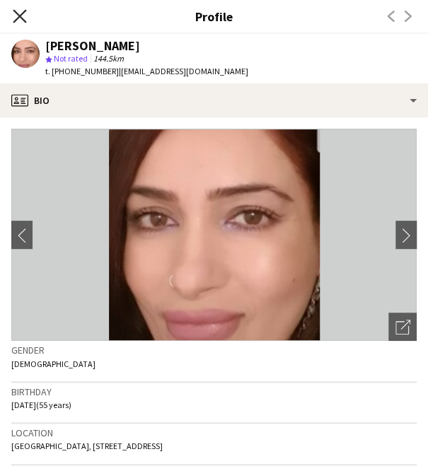
click at [20, 18] on icon at bounding box center [19, 15] width 13 height 13
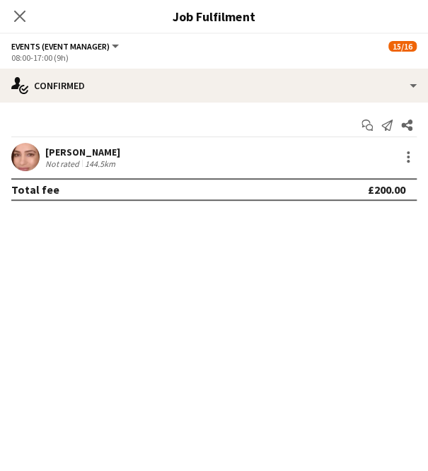
click at [17, 25] on div "Close pop-in" at bounding box center [20, 16] width 40 height 33
click at [18, 13] on icon "Close pop-in" at bounding box center [19, 15] width 13 height 13
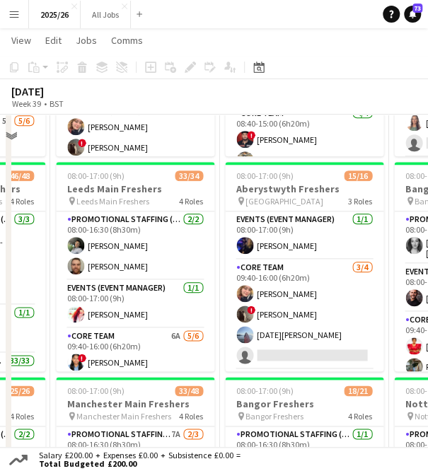
scroll to position [0, 0]
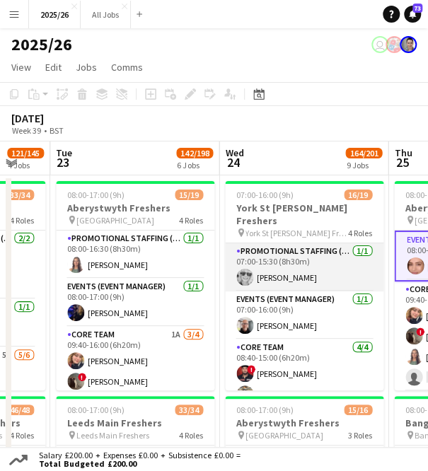
click at [280, 264] on app-card-role "Promotional Staffing (Team Leader) [DATE] 07:00-15:30 (8h30m) [PERSON_NAME]" at bounding box center [304, 267] width 159 height 48
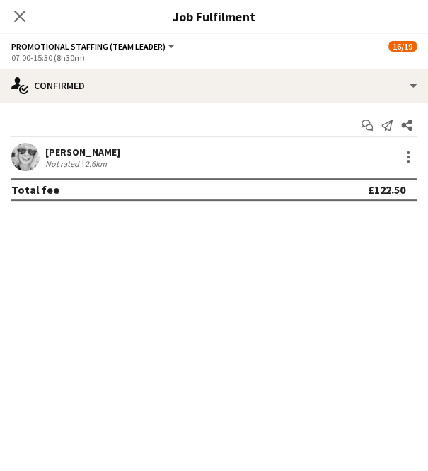
click at [21, 158] on app-user-avatar at bounding box center [25, 157] width 28 height 28
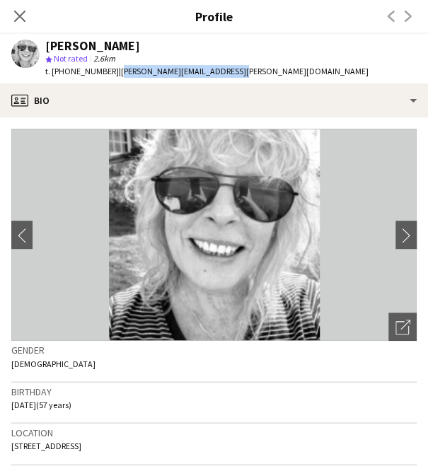
drag, startPoint x: 222, startPoint y: 68, endPoint x: 112, endPoint y: 81, distance: 110.5
click at [112, 81] on div "[PERSON_NAME] star Not rated 2.6km t. [PHONE_NUMBER] | [PERSON_NAME][EMAIL_ADDR…" at bounding box center [190, 59] width 380 height 50
click at [25, 10] on icon "Close pop-in" at bounding box center [19, 15] width 13 height 13
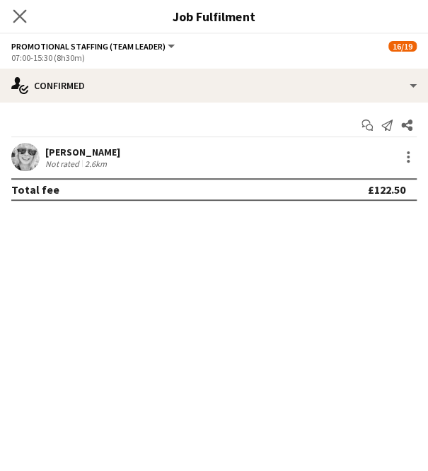
click at [16, 9] on icon "Close pop-in" at bounding box center [19, 15] width 13 height 13
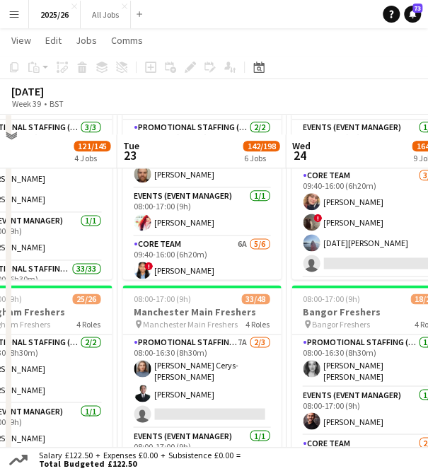
scroll to position [346, 0]
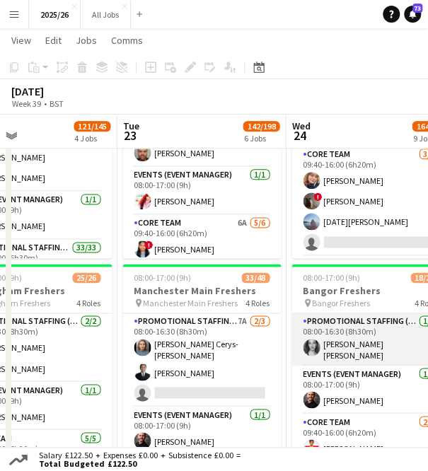
click at [339, 345] on app-card-role "Promotional Staffing (Team Leader) [DATE] 08:00-16:30 (8h30m) [PERSON_NAME] [PE…" at bounding box center [371, 340] width 159 height 52
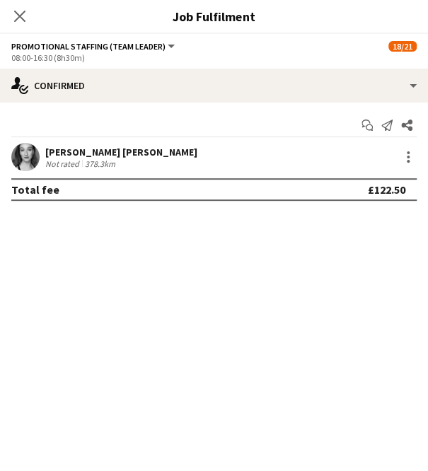
click at [30, 155] on app-user-avatar at bounding box center [25, 157] width 28 height 28
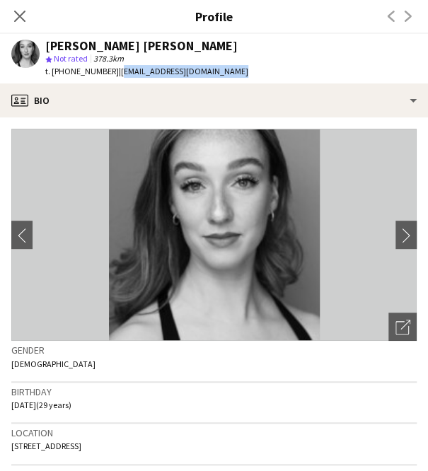
drag, startPoint x: 231, startPoint y: 67, endPoint x: 116, endPoint y: 76, distance: 115.7
click at [116, 76] on div "[PERSON_NAME] [PERSON_NAME] star Not rated 378.3km t. [PHONE_NUMBER] | [EMAIL_A…" at bounding box center [130, 59] width 260 height 50
click at [16, 18] on icon "Close pop-in" at bounding box center [19, 15] width 13 height 13
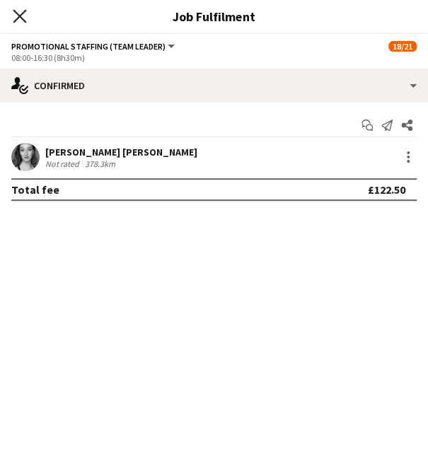
click at [17, 13] on icon at bounding box center [19, 15] width 13 height 13
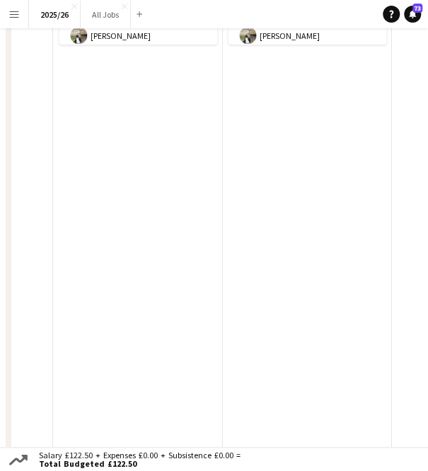
scroll to position [0, 0]
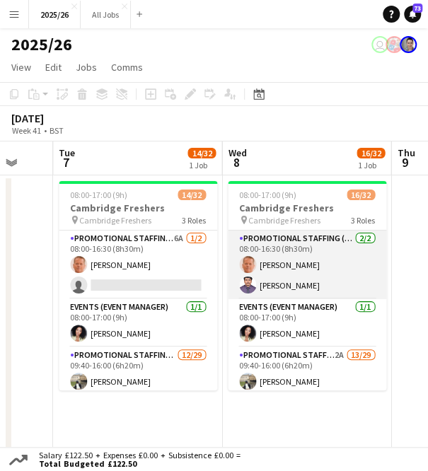
click at [267, 288] on app-card-role "Promotional Staffing (Team Leader) [DATE] 08:00-16:30 (8h30m) [PERSON_NAME] [PE…" at bounding box center [307, 265] width 159 height 69
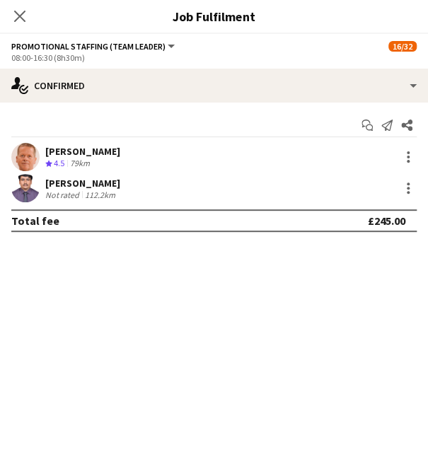
click at [27, 188] on app-user-avatar at bounding box center [25, 188] width 28 height 28
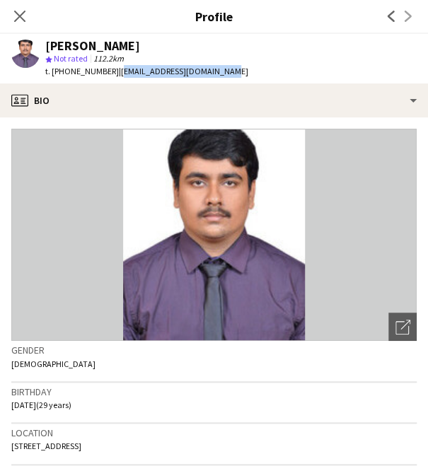
drag, startPoint x: 224, startPoint y: 72, endPoint x: 112, endPoint y: 71, distance: 111.8
click at [112, 71] on div "[PERSON_NAME] star Not rated 112.2km t. [PHONE_NUMBER] | [EMAIL_ADDRESS][DOMAIN…" at bounding box center [130, 59] width 260 height 50
click at [25, 15] on icon "Close pop-in" at bounding box center [19, 15] width 13 height 13
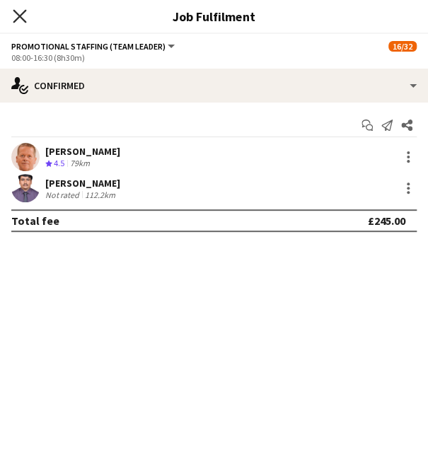
click at [18, 13] on icon at bounding box center [19, 15] width 13 height 13
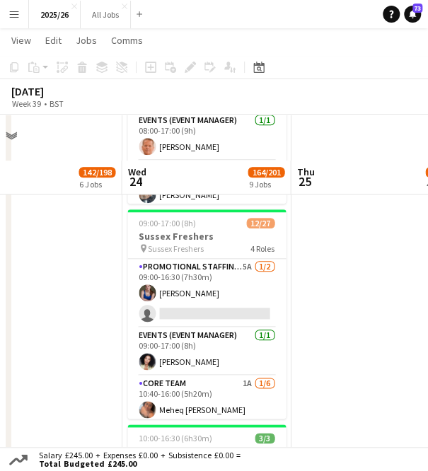
scroll to position [1521, 0]
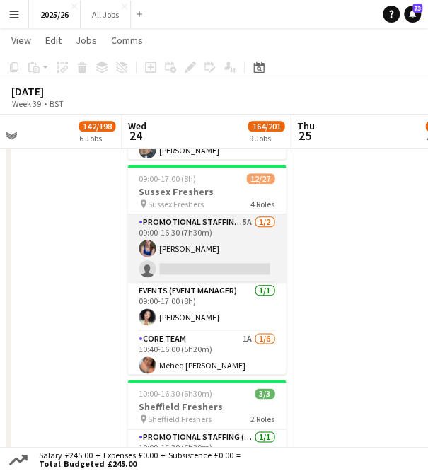
click at [186, 251] on app-card-role "Promotional Staffing (Team Leader) 5A [DATE] 09:00-16:30 (7h30m) [PERSON_NAME] …" at bounding box center [206, 248] width 159 height 69
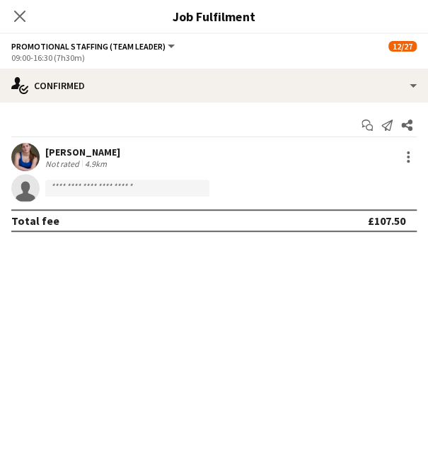
click at [16, 159] on app-user-avatar at bounding box center [25, 157] width 28 height 28
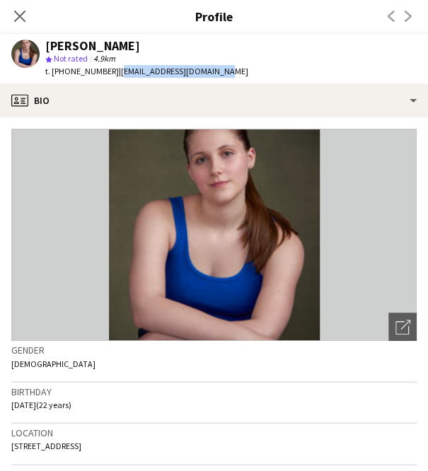
drag, startPoint x: 238, startPoint y: 71, endPoint x: 113, endPoint y: 77, distance: 124.7
click at [113, 77] on app-profile-header "[PERSON_NAME] star Not rated 4.9km t. [PHONE_NUMBER] | [EMAIL_ADDRESS][DOMAIN_N…" at bounding box center [214, 59] width 428 height 50
click at [4, 13] on div "Close pop-in" at bounding box center [20, 16] width 40 height 33
click at [16, 16] on icon "Close pop-in" at bounding box center [19, 15] width 13 height 13
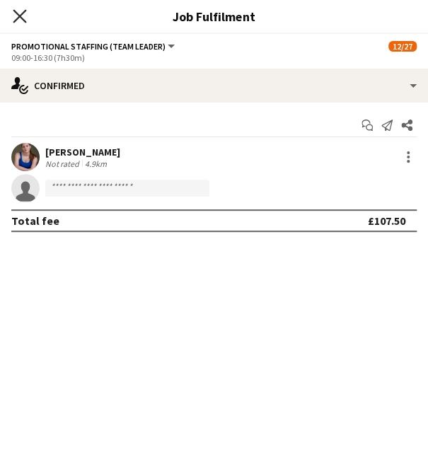
click at [14, 12] on icon at bounding box center [19, 15] width 13 height 13
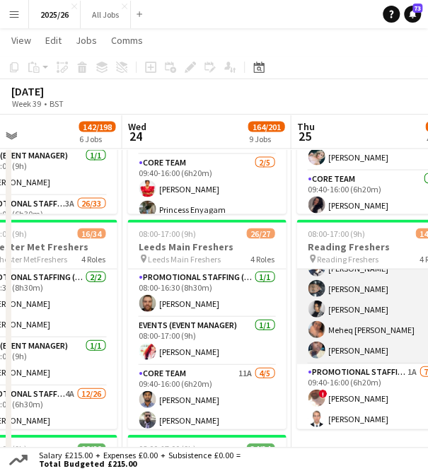
scroll to position [0, 0]
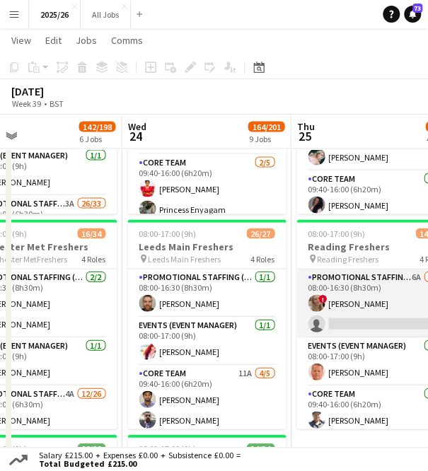
click at [372, 297] on app-card-role "Promotional Staffing (Team Leader) 6A [DATE] 08:00-16:30 (8h30m) ! [PERSON_NAME…" at bounding box center [376, 303] width 159 height 69
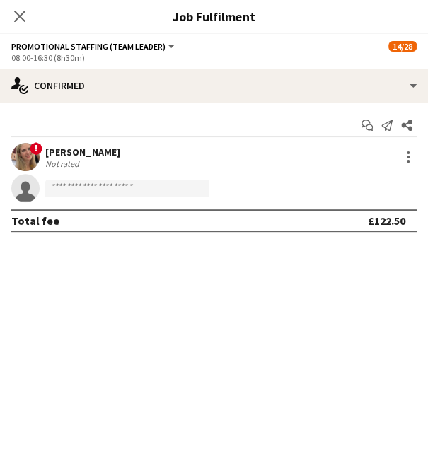
drag, startPoint x: 372, startPoint y: 297, endPoint x: 44, endPoint y: 175, distance: 350.2
click at [44, 175] on mat-expansion-panel "check Confirmed Start chat Send notification Share ! [PERSON_NAME] Not rated si…" at bounding box center [214, 287] width 428 height 369
click at [37, 166] on div "!" at bounding box center [25, 157] width 28 height 28
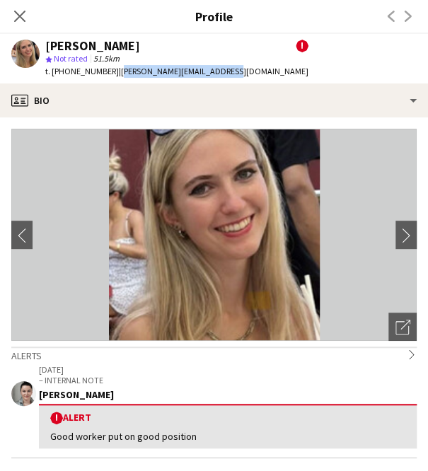
drag, startPoint x: 224, startPoint y: 69, endPoint x: 112, endPoint y: 72, distance: 112.6
click at [112, 72] on div "[PERSON_NAME] ! star Not rated 51.5km t. [PHONE_NUMBER] | [PERSON_NAME][EMAIL_A…" at bounding box center [160, 59] width 320 height 50
click at [18, 9] on app-icon "Close pop-in" at bounding box center [20, 16] width 21 height 21
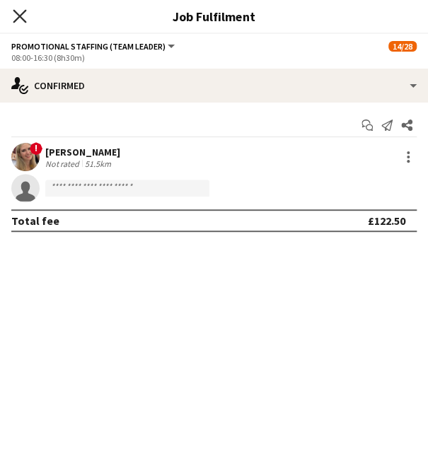
click at [25, 22] on icon at bounding box center [19, 15] width 13 height 13
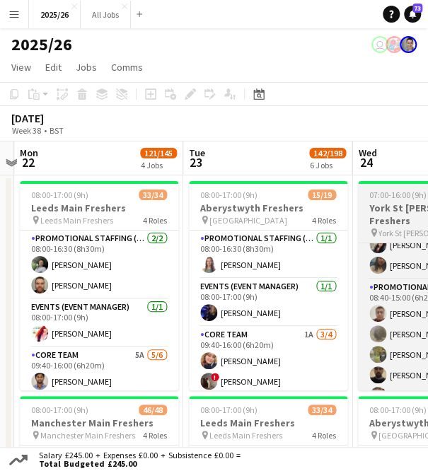
scroll to position [0, 324]
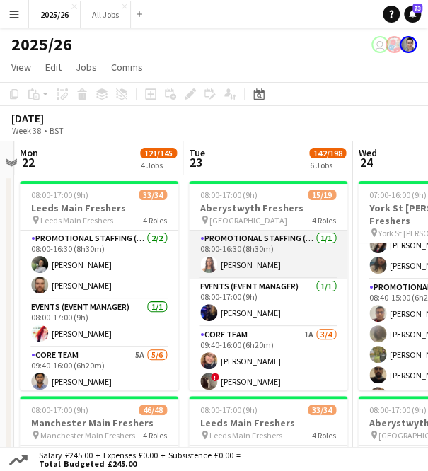
click at [253, 268] on app-card-role "Promotional Staffing (Team Leader) [DATE] 08:00-16:30 (8h30m) [PERSON_NAME]" at bounding box center [268, 255] width 159 height 48
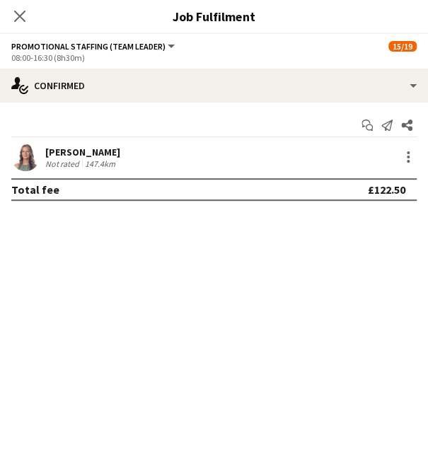
click at [24, 149] on app-user-avatar at bounding box center [25, 157] width 28 height 28
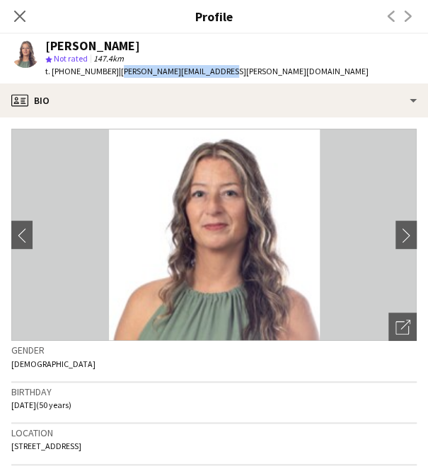
drag, startPoint x: 219, startPoint y: 71, endPoint x: 112, endPoint y: 80, distance: 107.9
click at [112, 80] on div "[PERSON_NAME] star Not rated 147.4km t. [PHONE_NUMBER] | [PERSON_NAME][EMAIL_AD…" at bounding box center [190, 59] width 380 height 50
click at [21, 19] on icon "Close pop-in" at bounding box center [19, 15] width 13 height 13
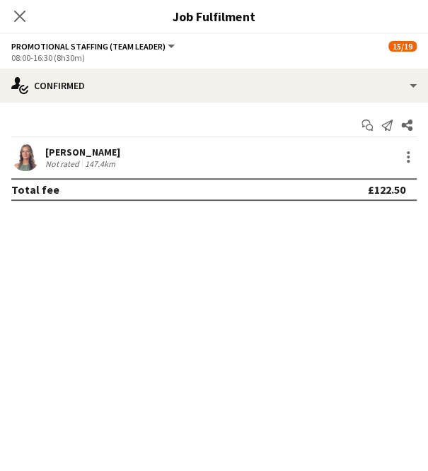
click at [23, 26] on div "Close pop-in" at bounding box center [20, 16] width 40 height 33
click at [21, 16] on icon at bounding box center [19, 15] width 13 height 13
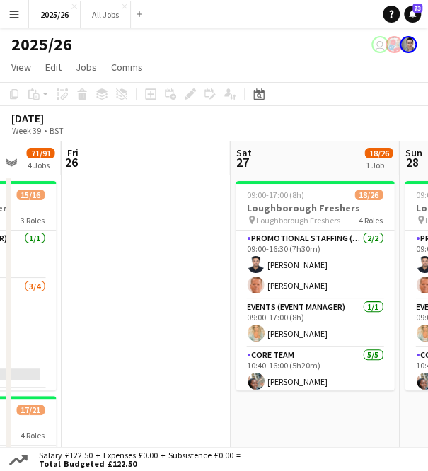
scroll to position [0, 616]
